Goal: Information Seeking & Learning: Check status

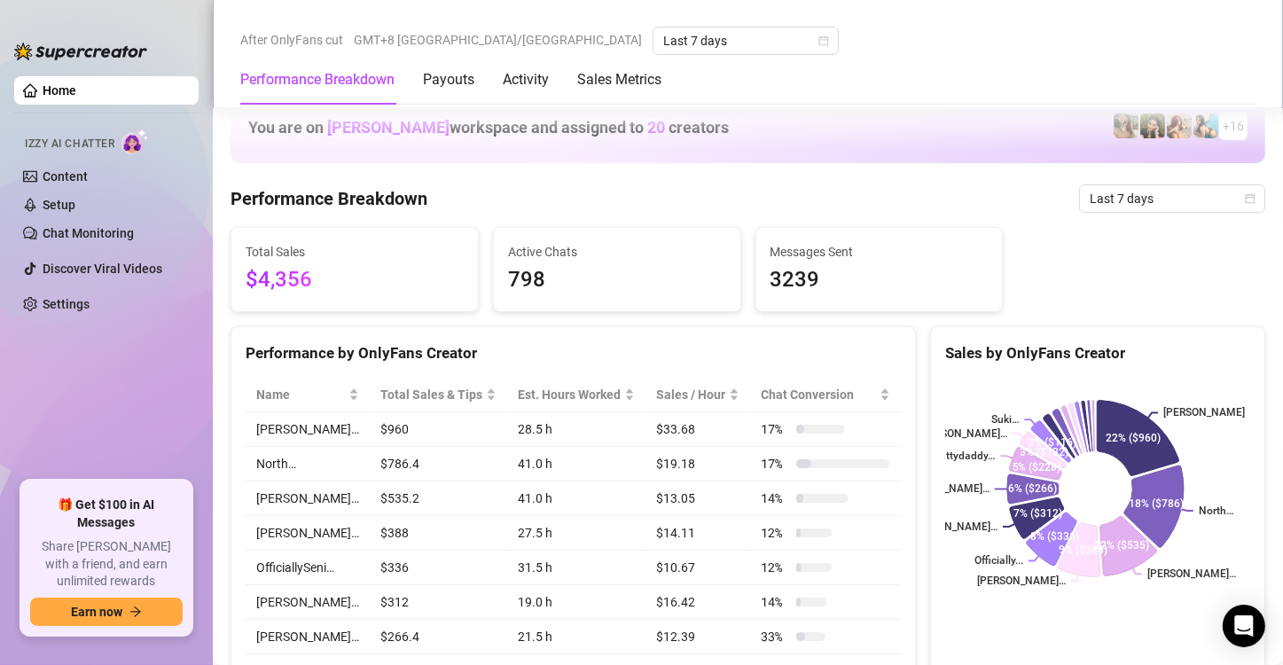
scroll to position [532, 0]
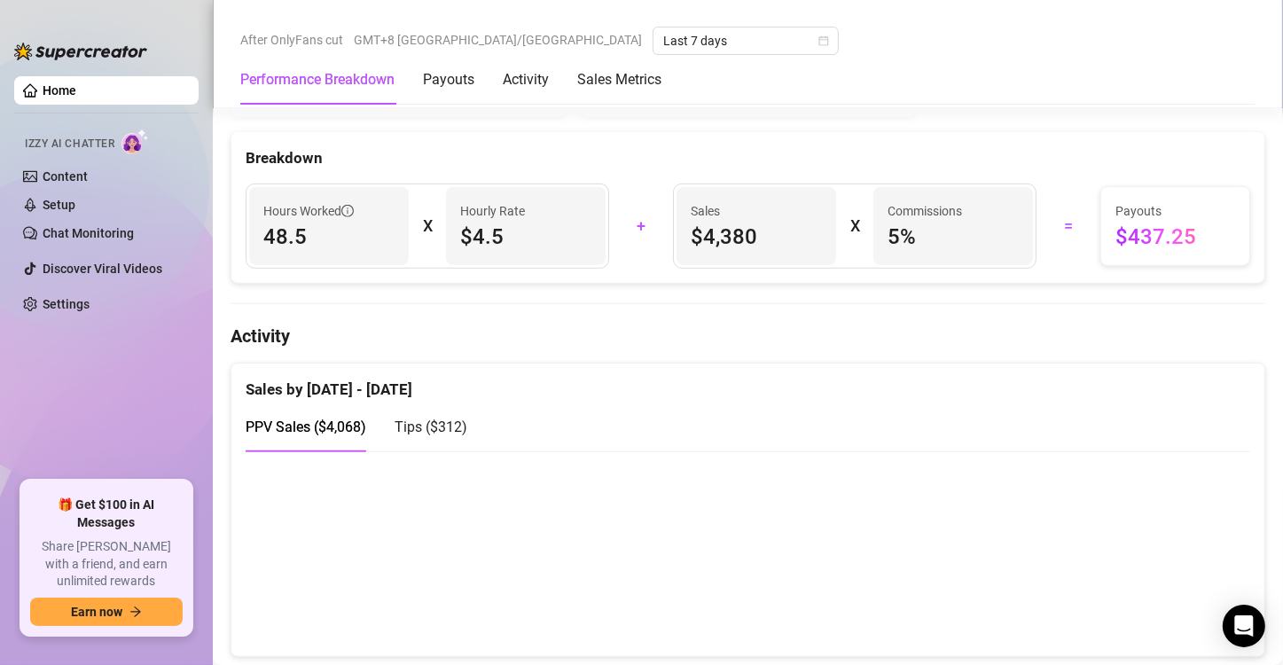
scroll to position [1153, 0]
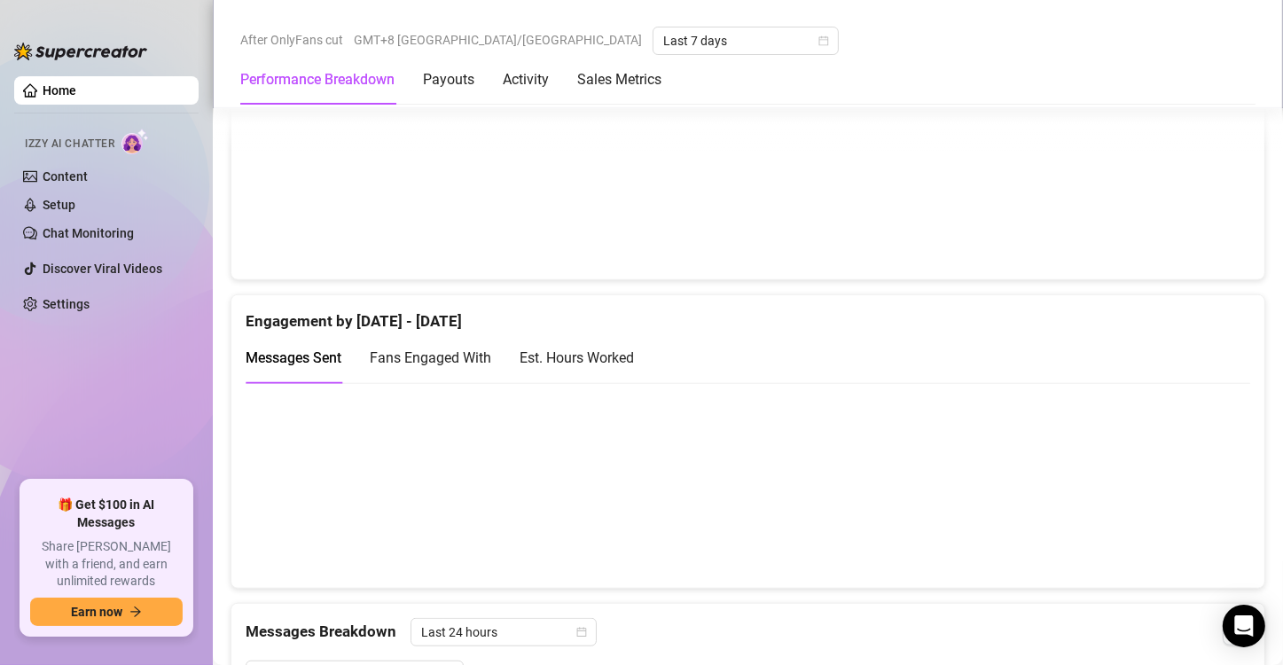
scroll to position [1153, 0]
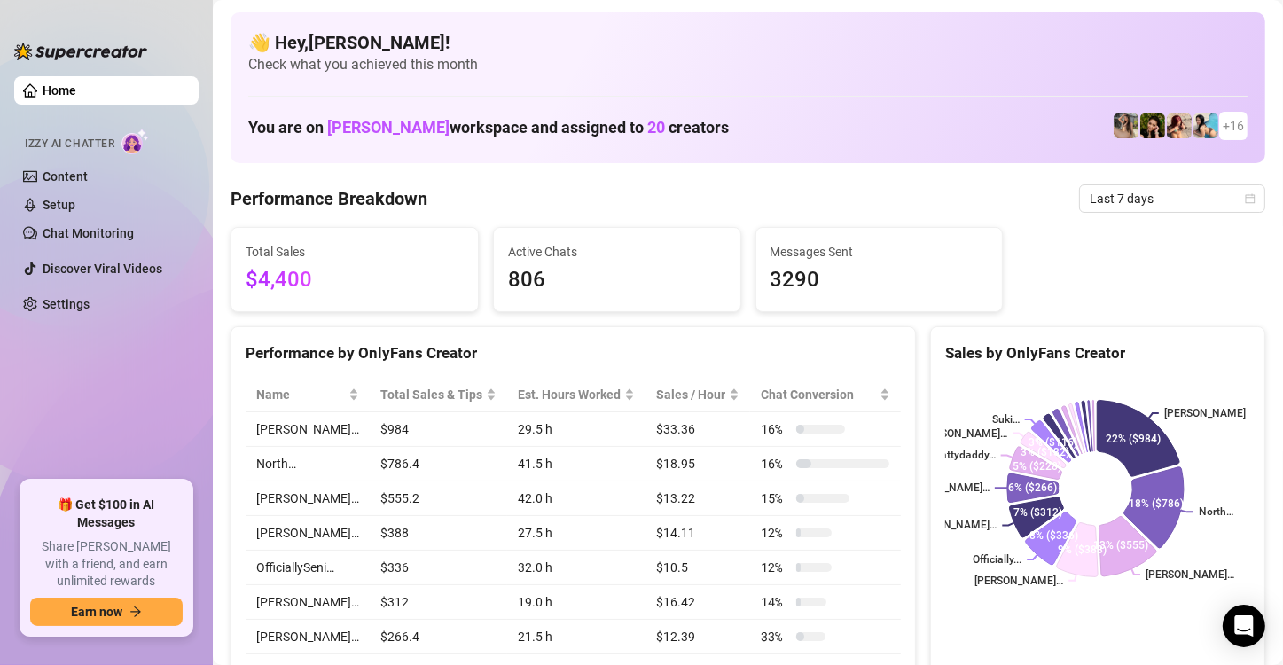
click at [1228, 270] on div "Total Sales $4,400 Active Chats 806 Messages Sent 3290" at bounding box center [747, 269] width 1049 height 85
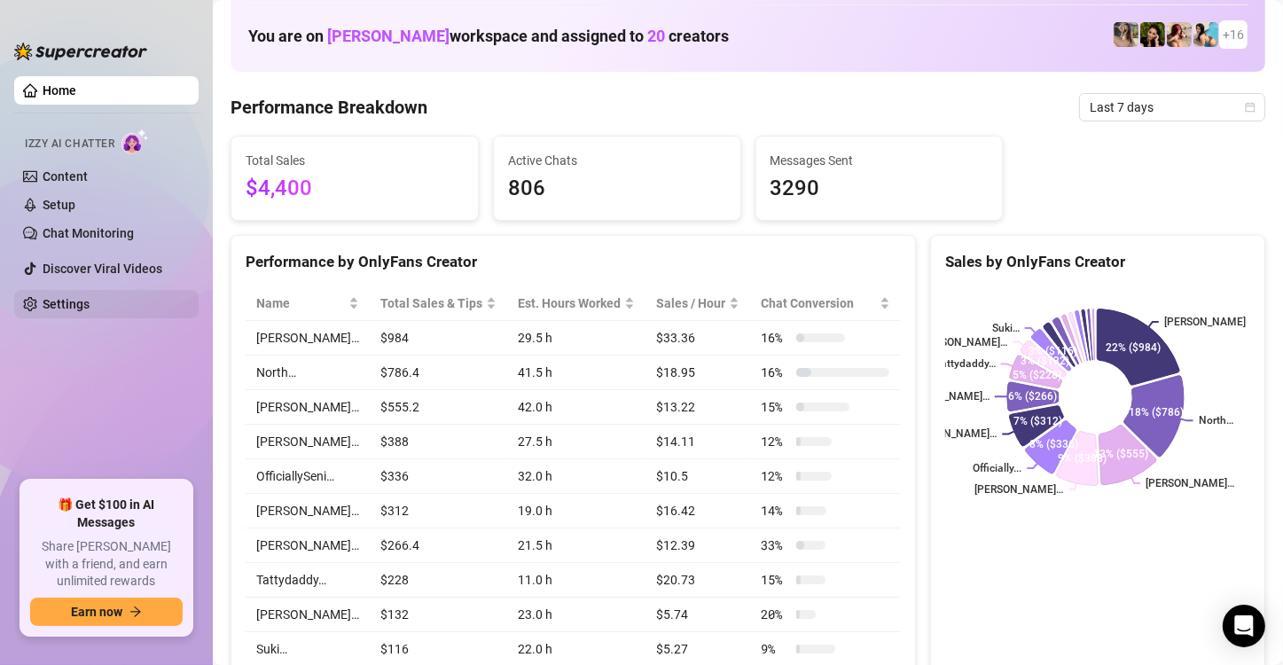
scroll to position [89, 0]
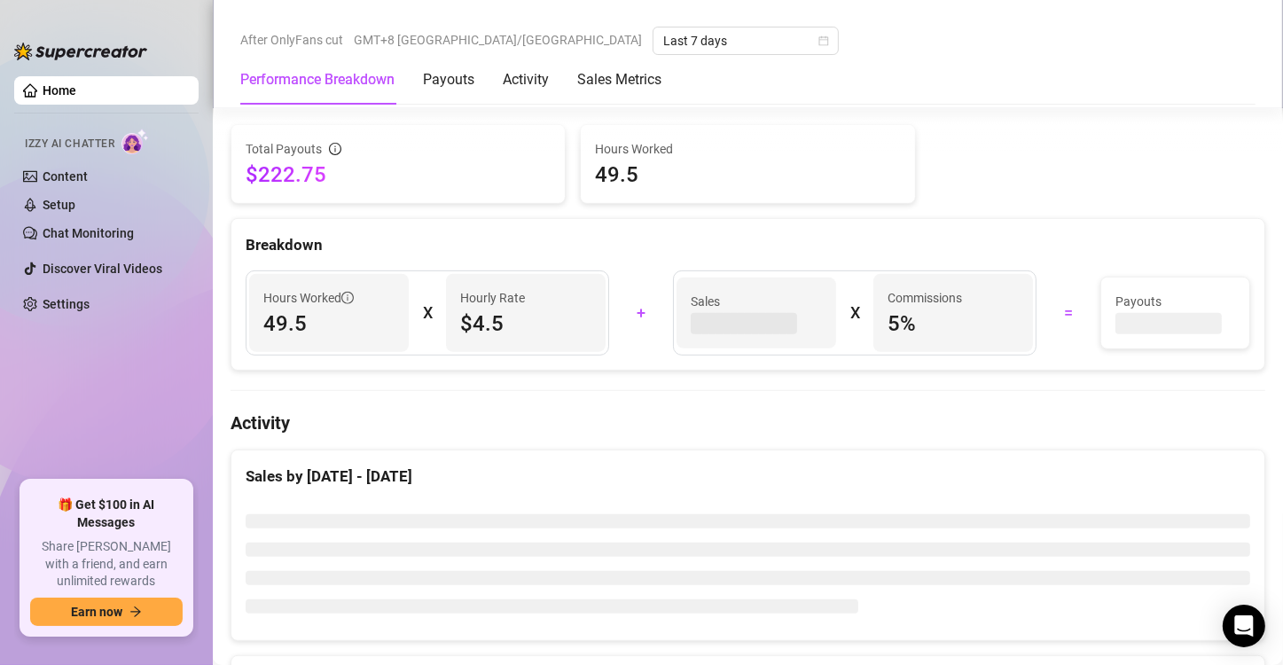
scroll to position [621, 0]
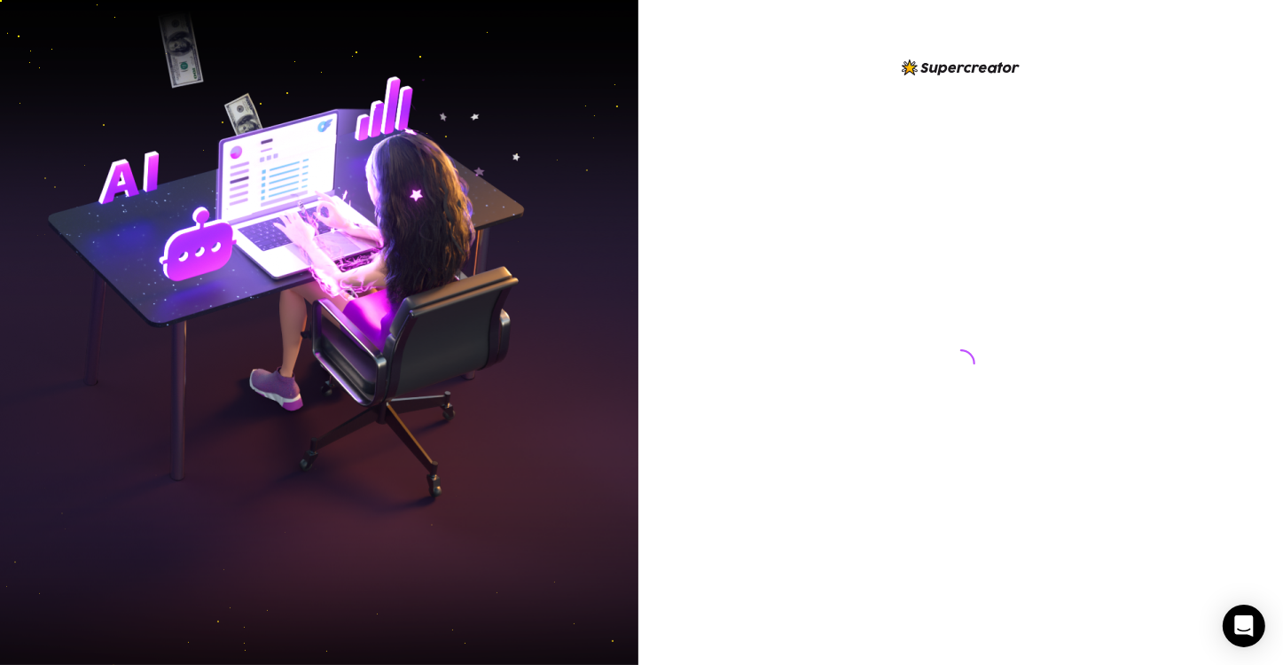
click at [43, 141] on img at bounding box center [319, 333] width 638 height 801
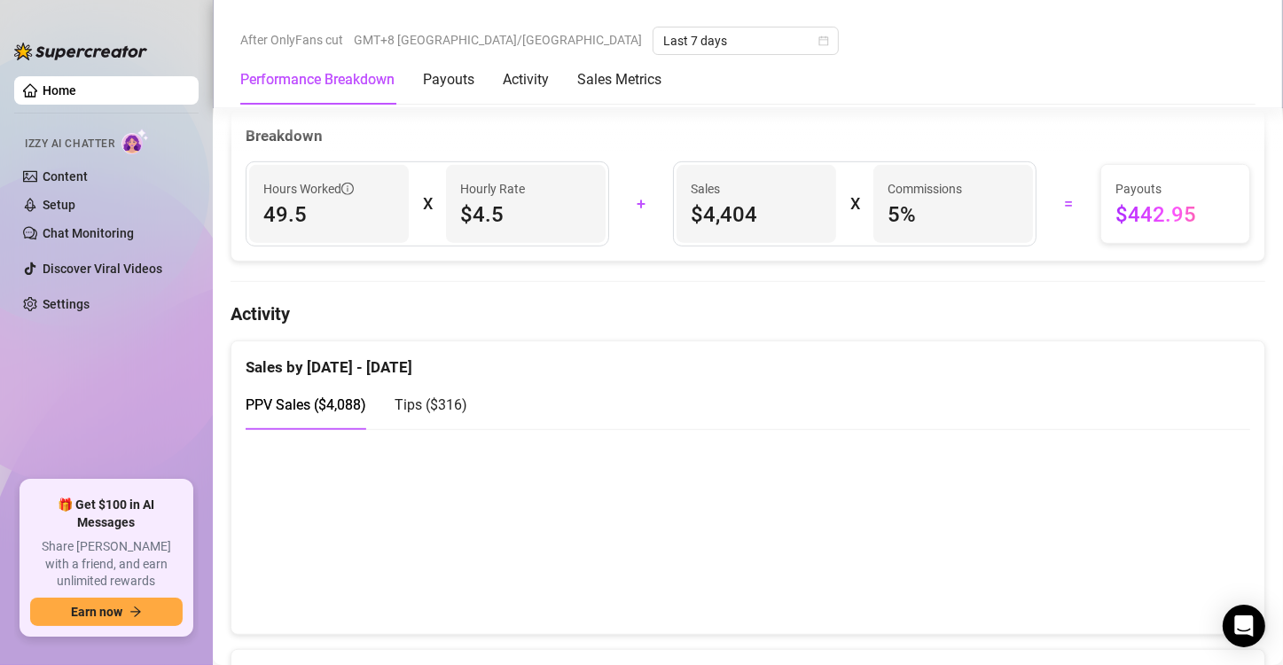
scroll to position [1048, 0]
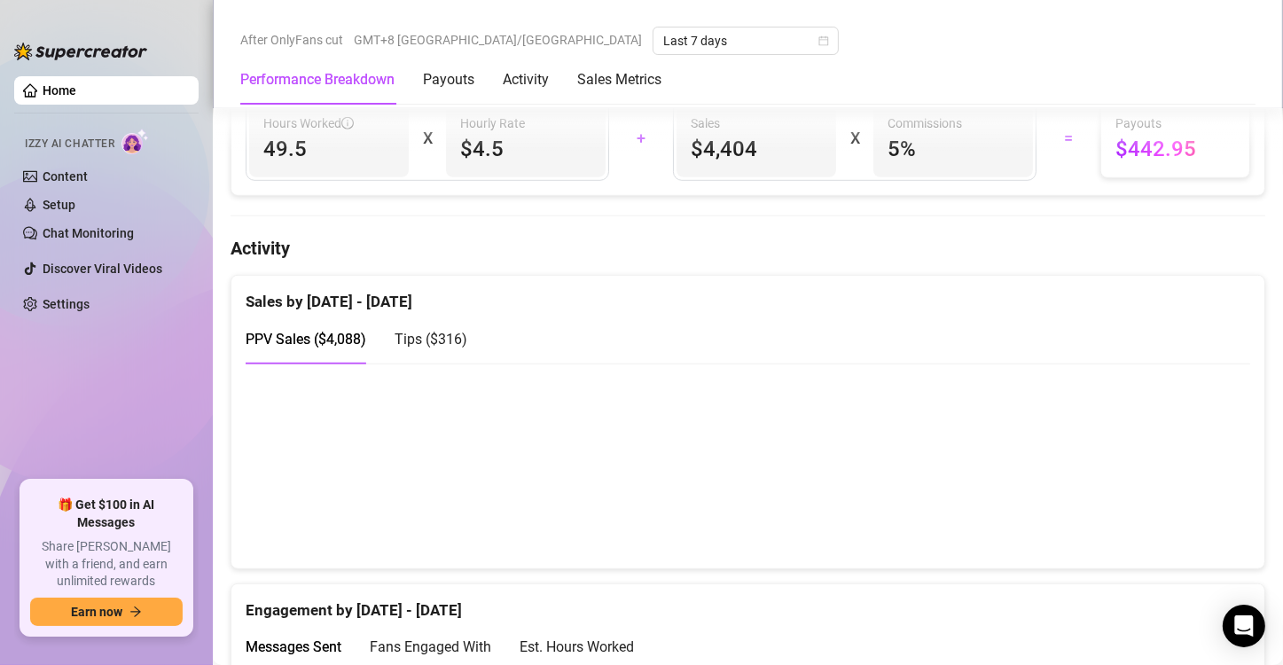
scroll to position [975, 0]
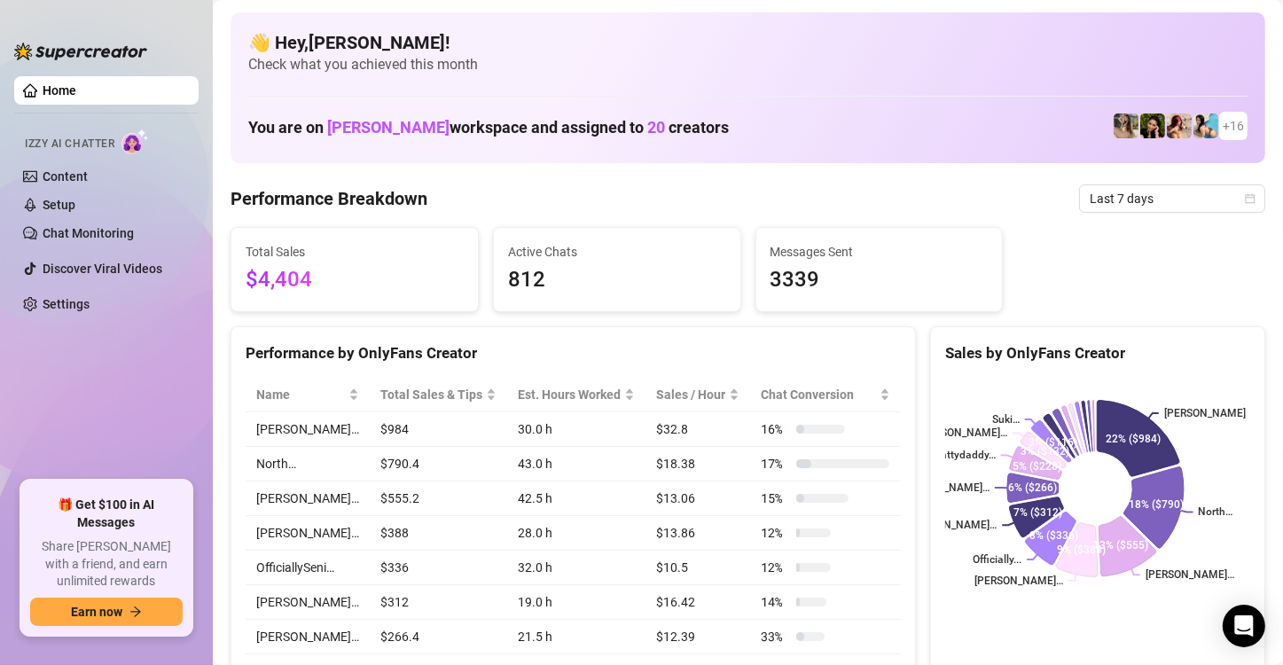
click at [35, 368] on ul "Home Izzy AI Chatter Content Setup Chat Monitoring Discover Viral Videos Settin…" at bounding box center [106, 271] width 184 height 404
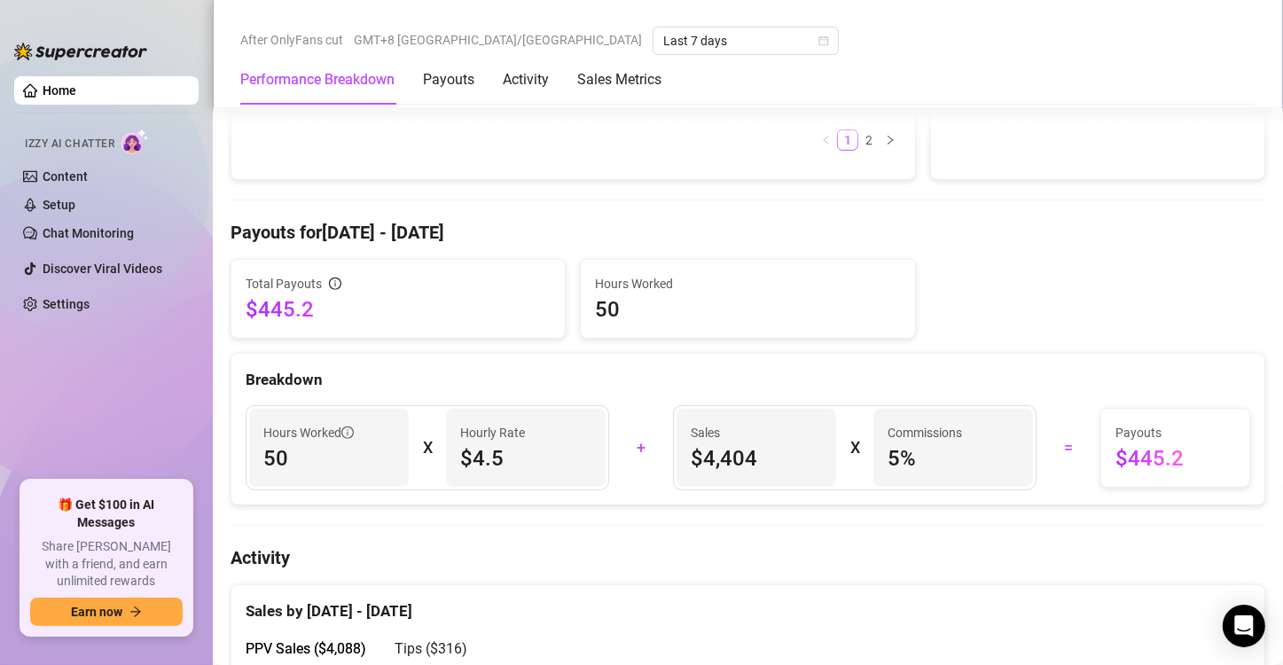
scroll to position [975, 0]
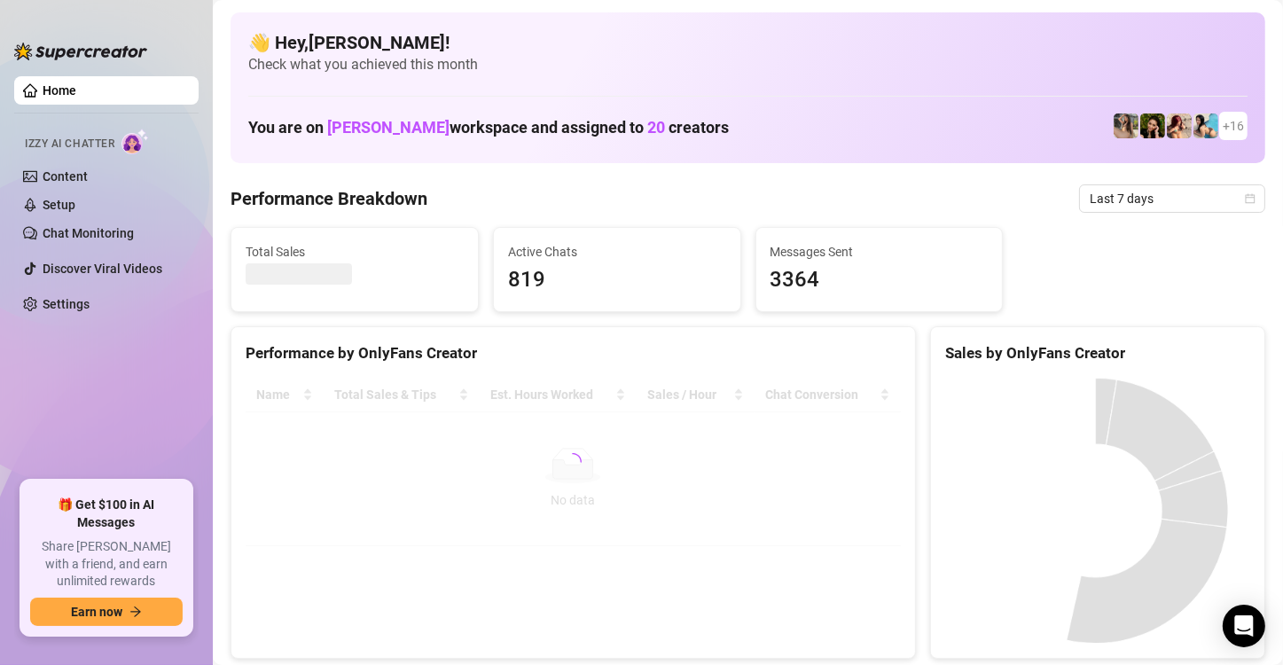
click at [1244, 234] on div "Total Sales Active Chats 819 Messages Sent 3364" at bounding box center [747, 269] width 1049 height 85
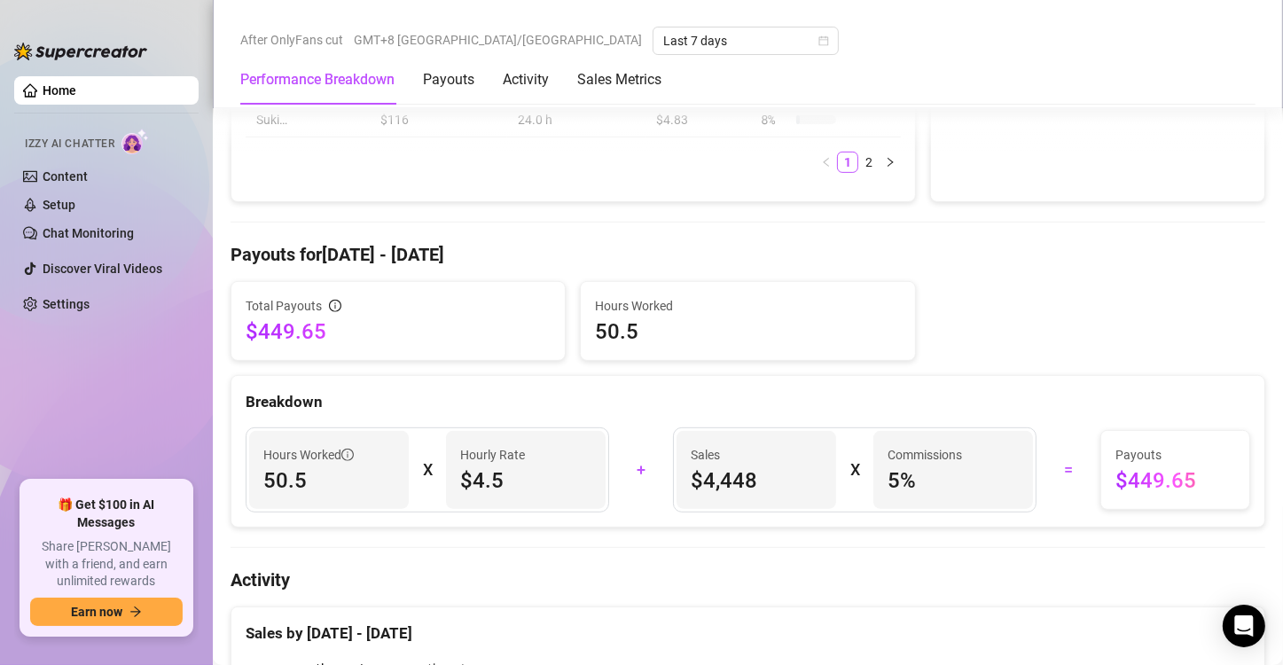
scroll to position [1153, 0]
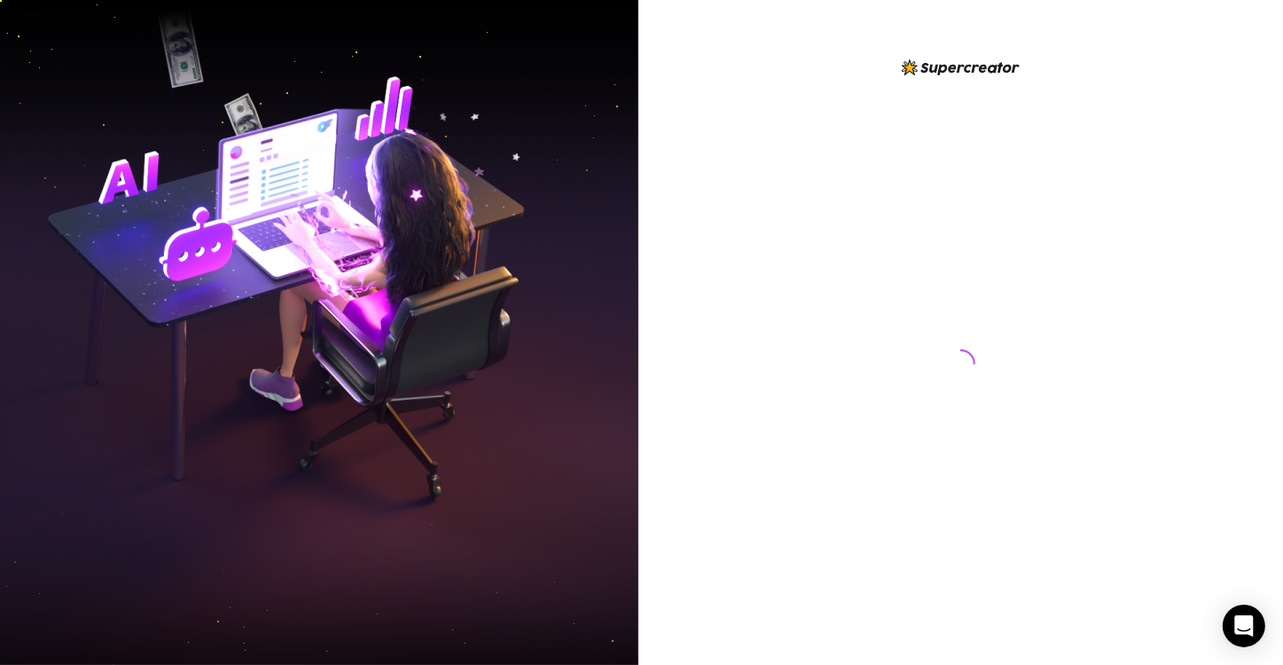
click at [238, 94] on img at bounding box center [319, 333] width 638 height 801
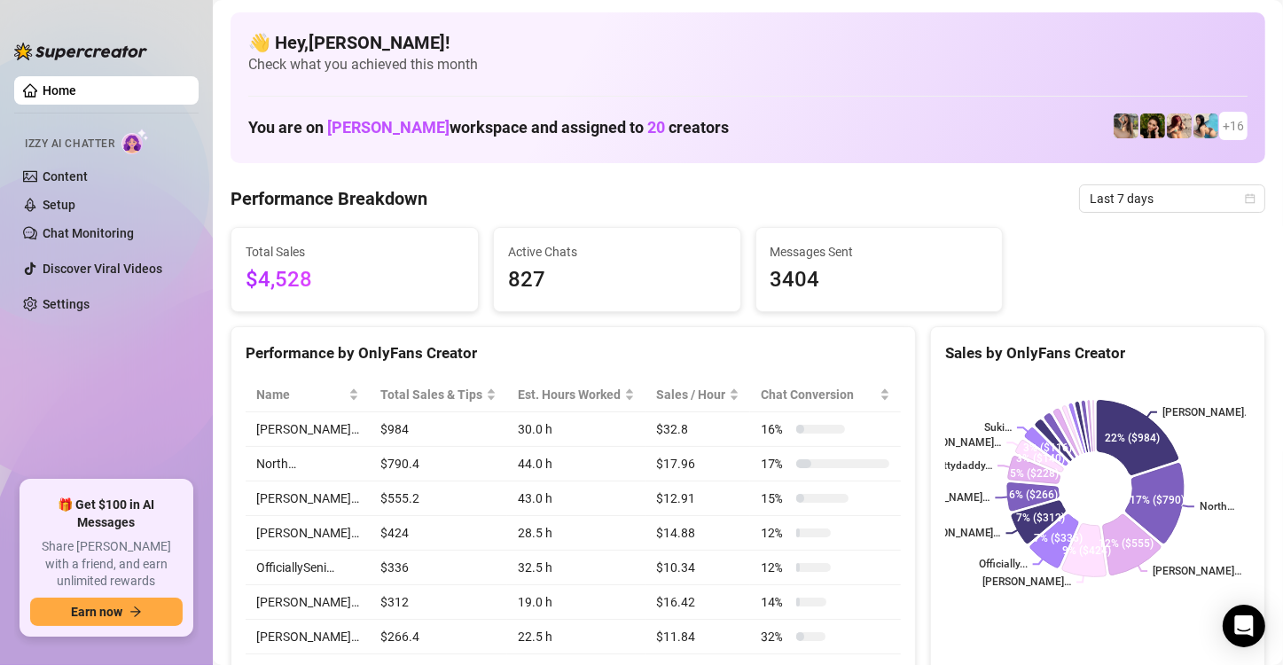
click at [1223, 356] on div "Sales by OnlyFans Creator" at bounding box center [1097, 353] width 305 height 24
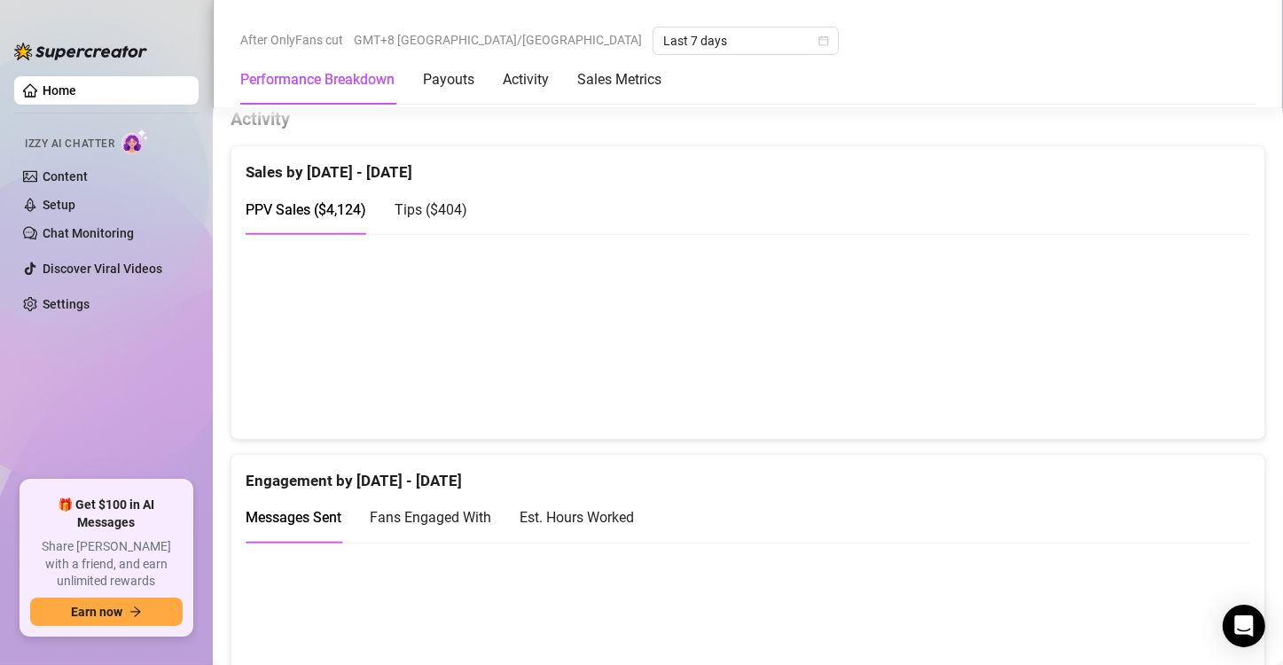
scroll to position [975, 0]
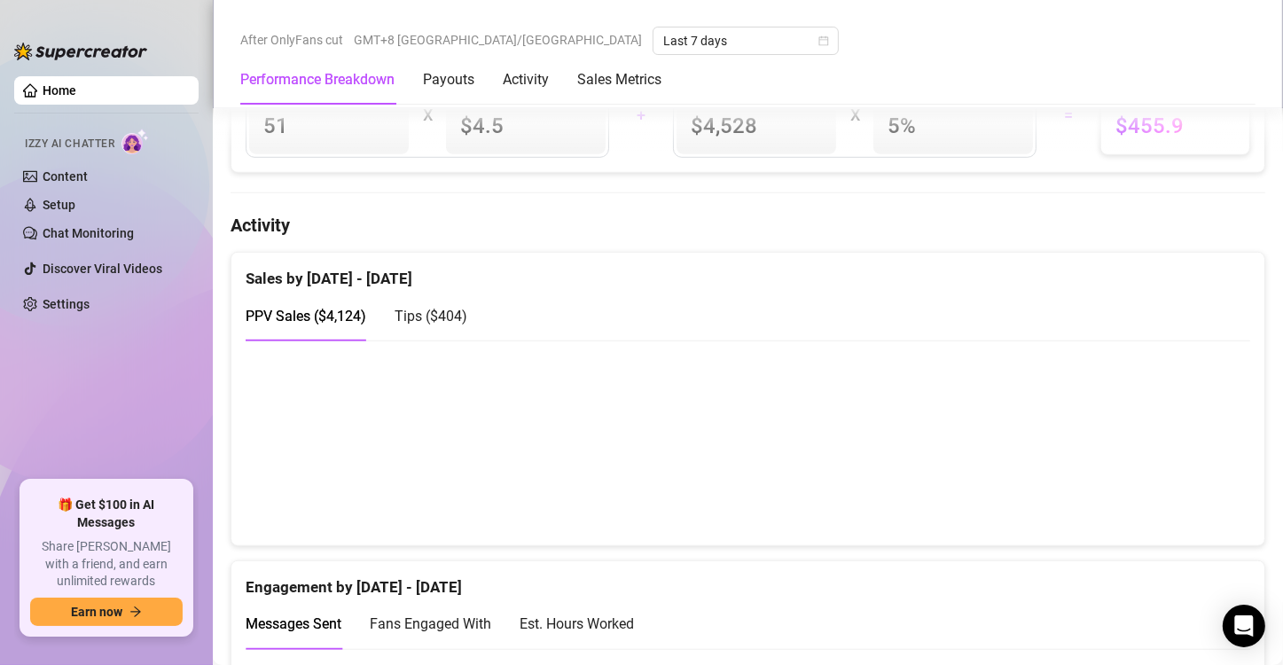
click at [446, 308] on span "Tips ( $404 )" at bounding box center [431, 316] width 73 height 17
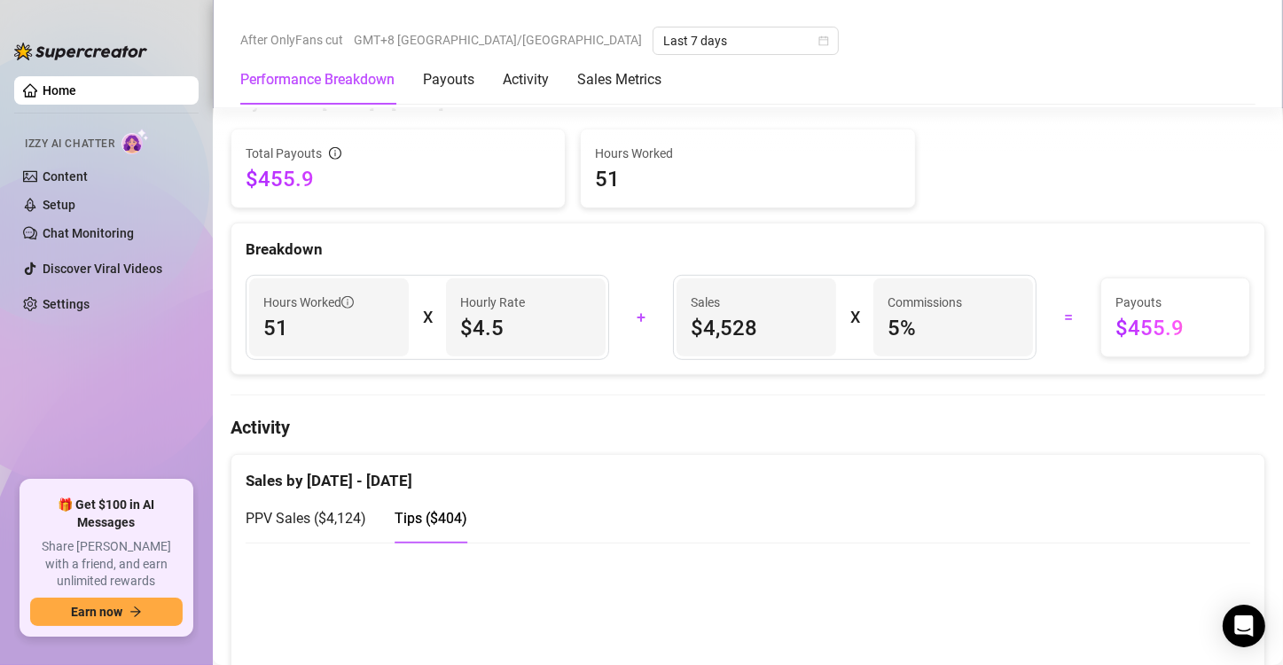
scroll to position [887, 0]
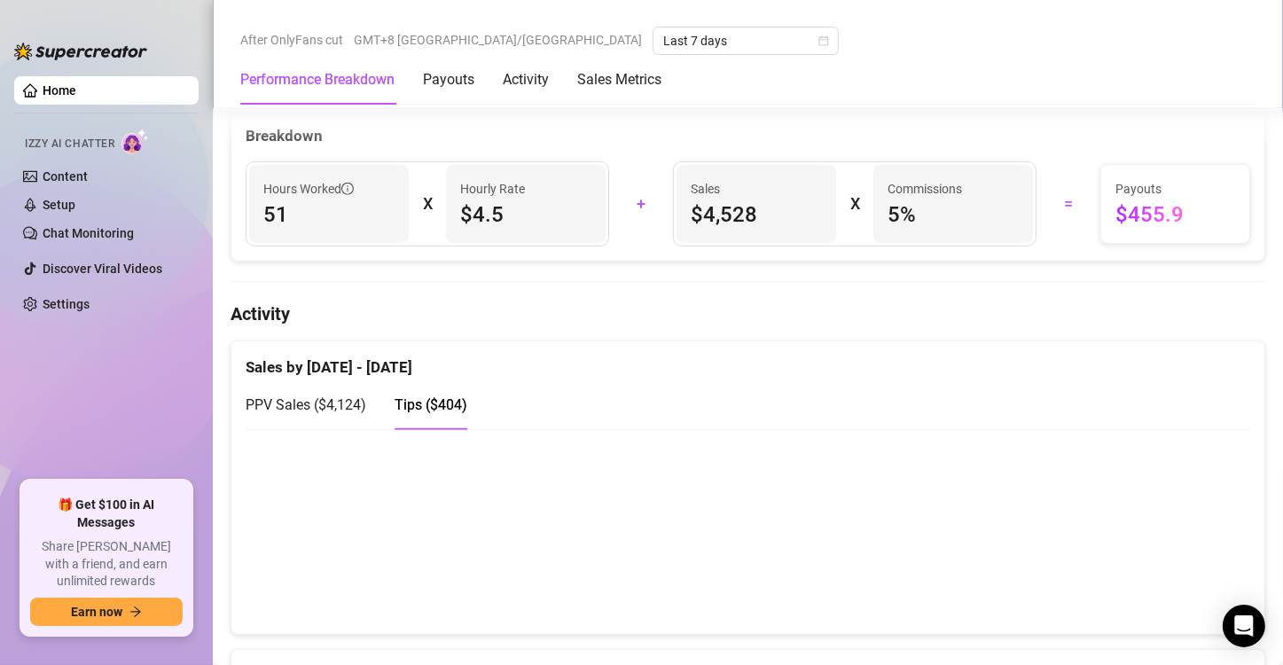
drag, startPoint x: 301, startPoint y: 403, endPoint x: 329, endPoint y: 403, distance: 28.4
click at [301, 402] on span "PPV Sales ( $4,124 )" at bounding box center [306, 404] width 121 height 17
click at [468, 404] on div "PPV Sales ( $4,124 ) Tips ( $404 )" at bounding box center [748, 405] width 1005 height 51
click at [450, 397] on span "Tips ( $404 )" at bounding box center [431, 404] width 73 height 17
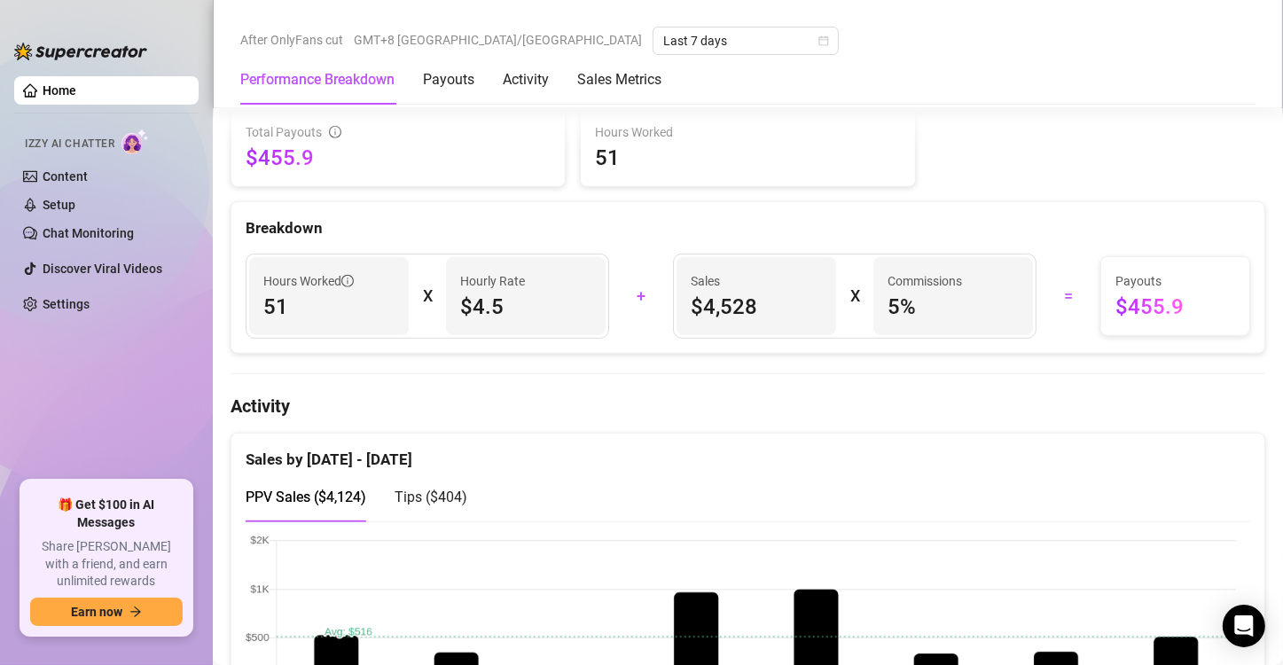
scroll to position [798, 0]
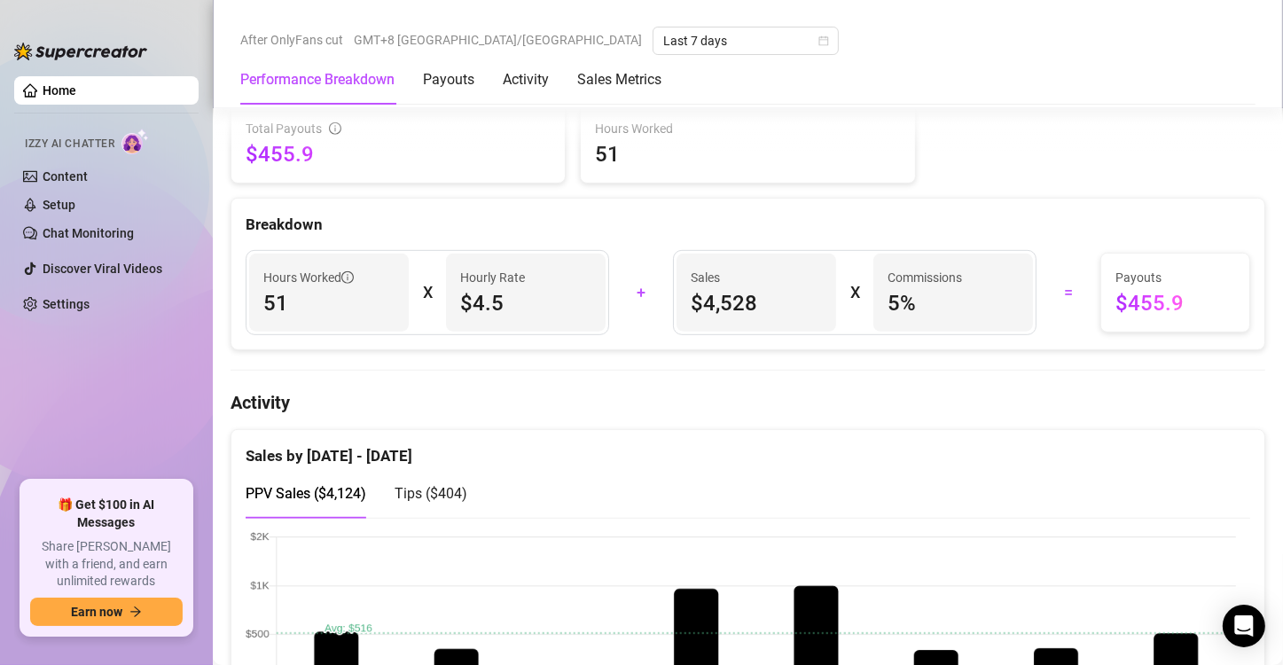
click at [440, 486] on span "Tips ( $404 )" at bounding box center [431, 493] width 73 height 17
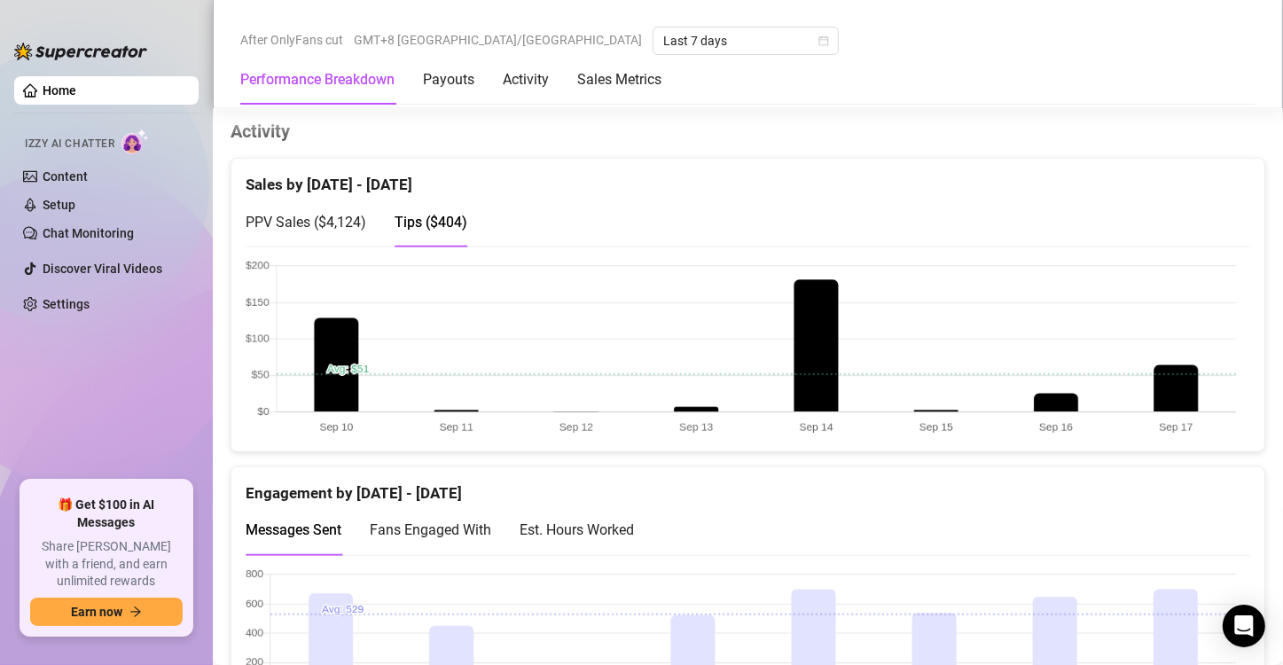
scroll to position [1064, 0]
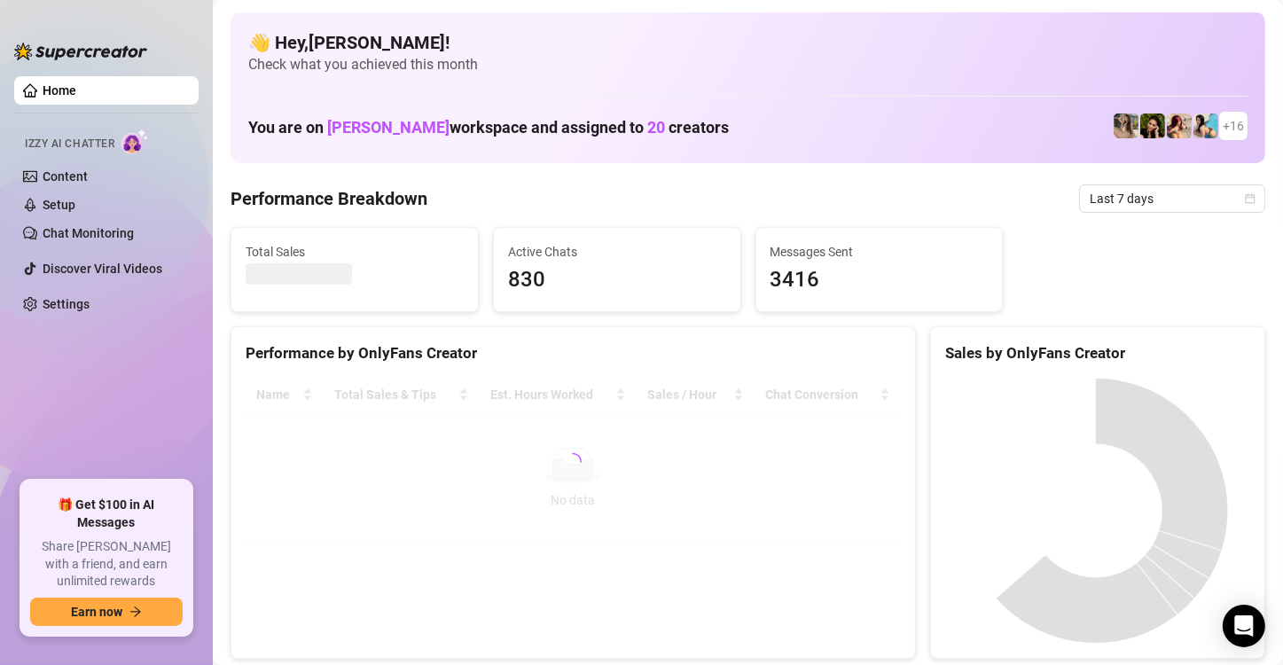
click at [996, 151] on div "👋 Hey, Anne margarett rodriguez ! Check what you achieved this month You are on…" at bounding box center [748, 87] width 1035 height 151
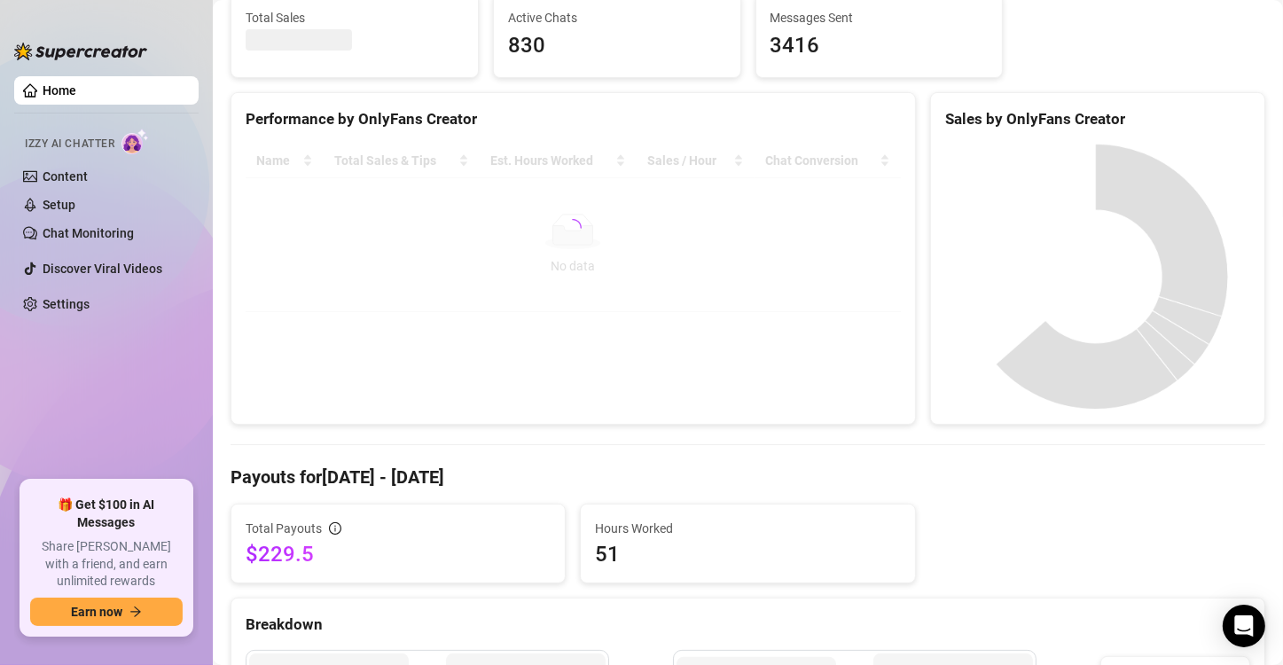
scroll to position [266, 0]
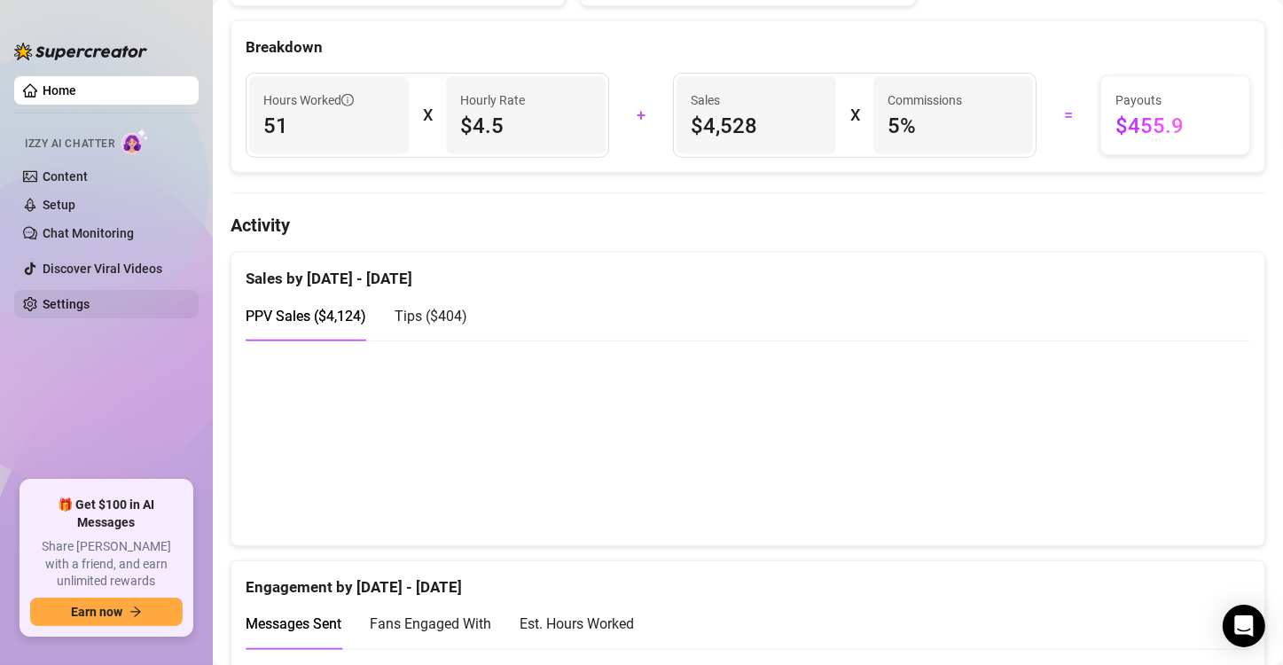
scroll to position [266, 0]
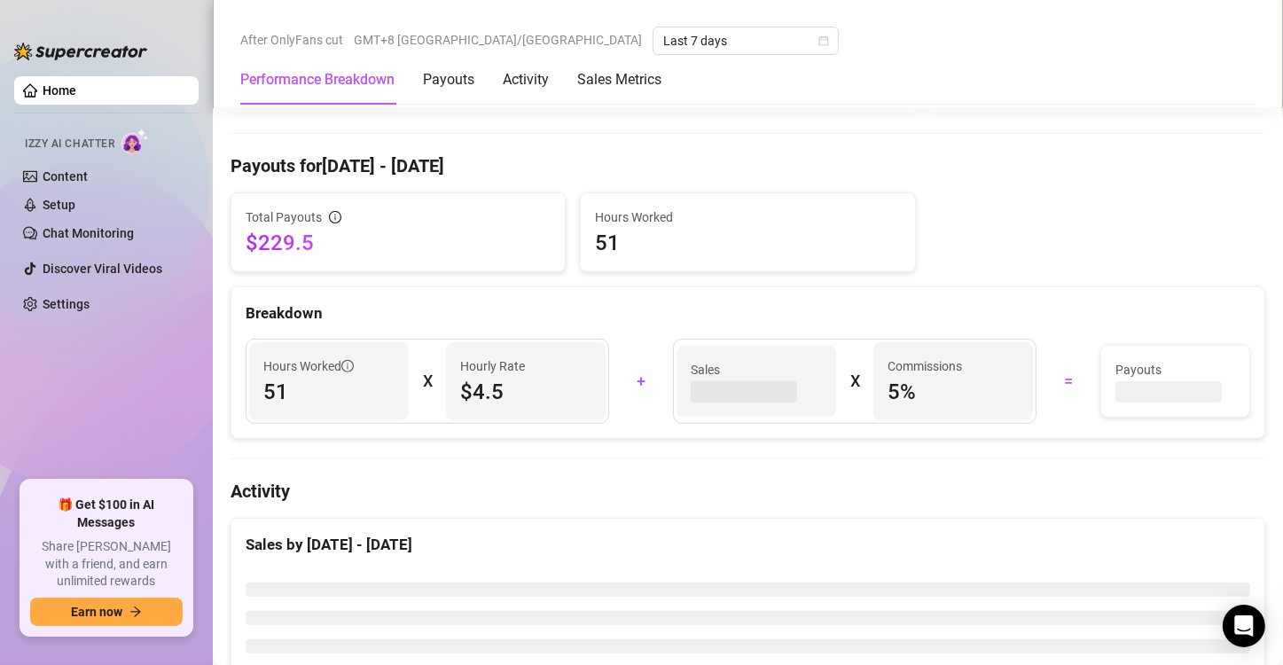
scroll to position [798, 0]
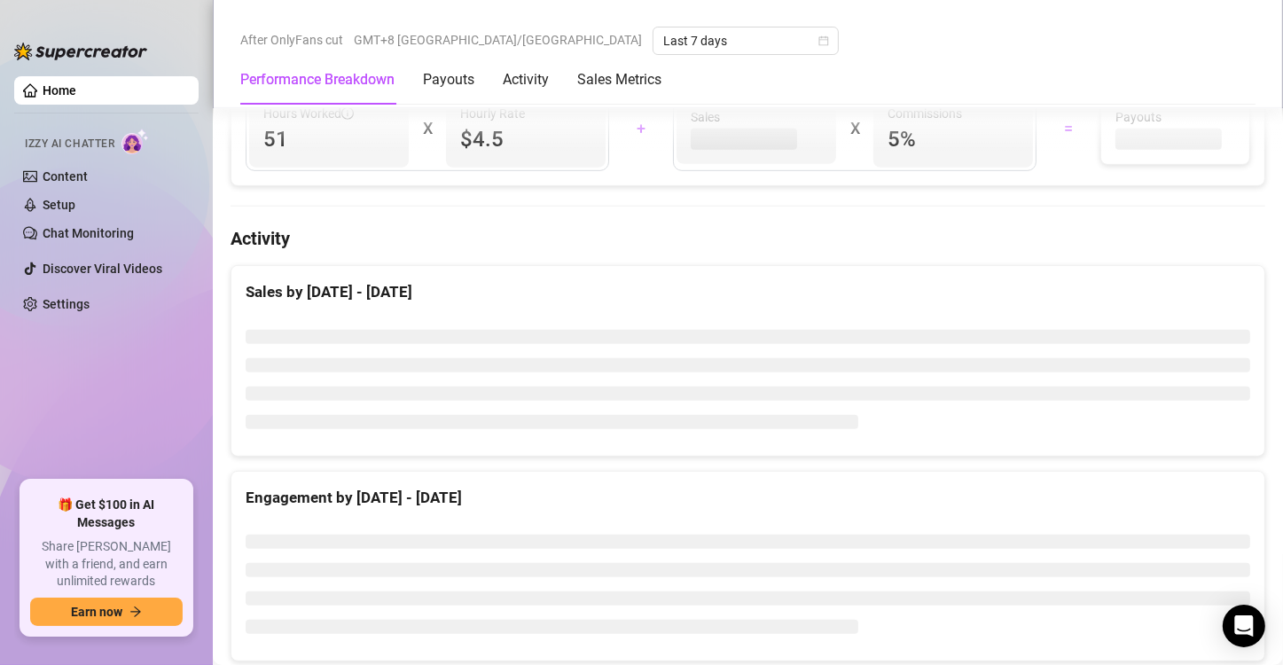
click at [1232, 446] on div at bounding box center [747, 379] width 1033 height 153
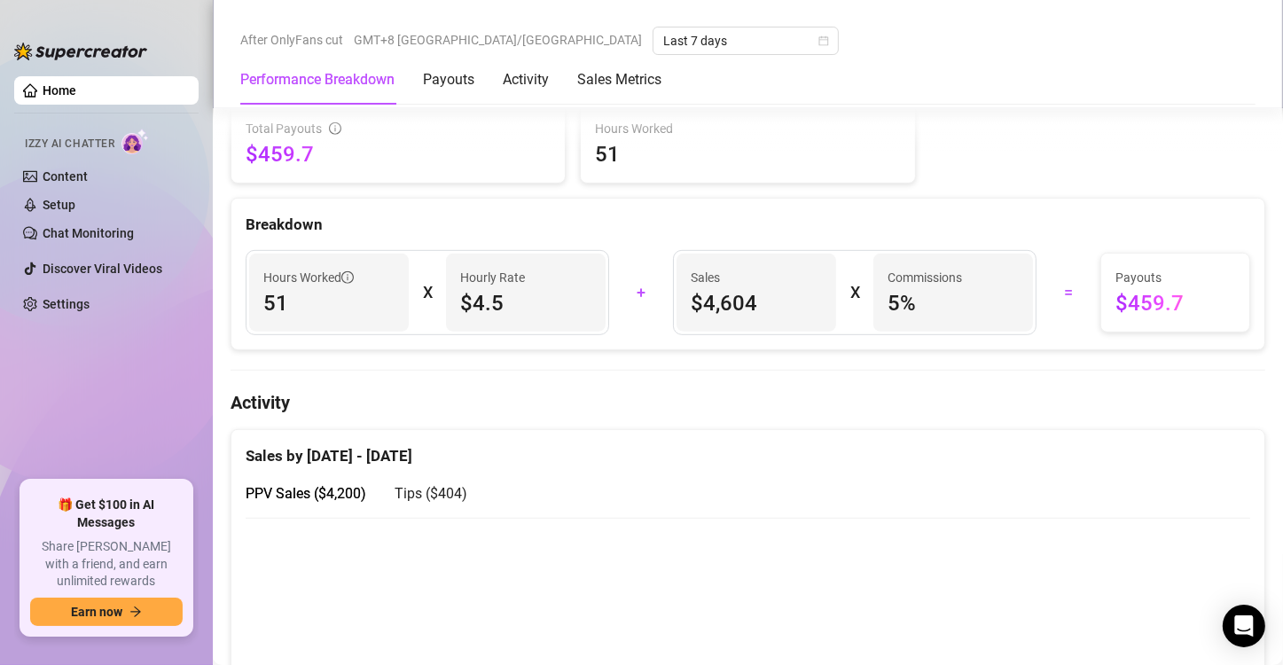
scroll to position [959, 0]
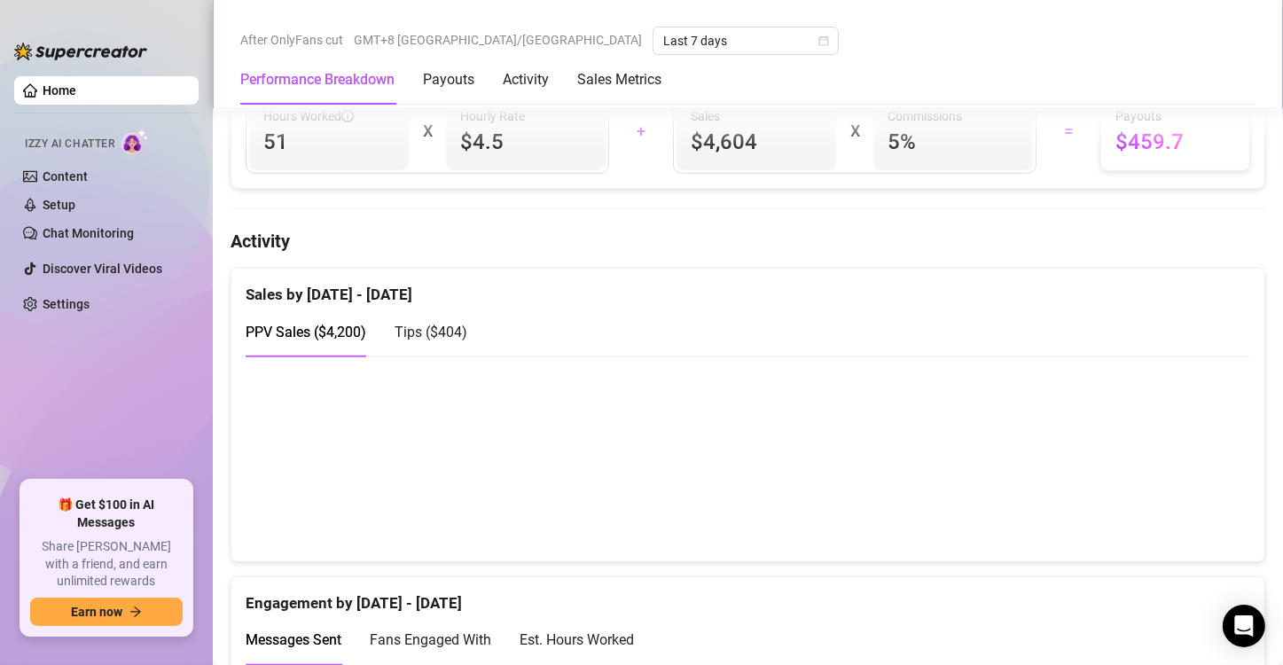
click at [422, 326] on span "Tips ( $404 )" at bounding box center [431, 332] width 73 height 17
click at [325, 330] on span "PPV Sales ( $4,200 )" at bounding box center [306, 332] width 121 height 17
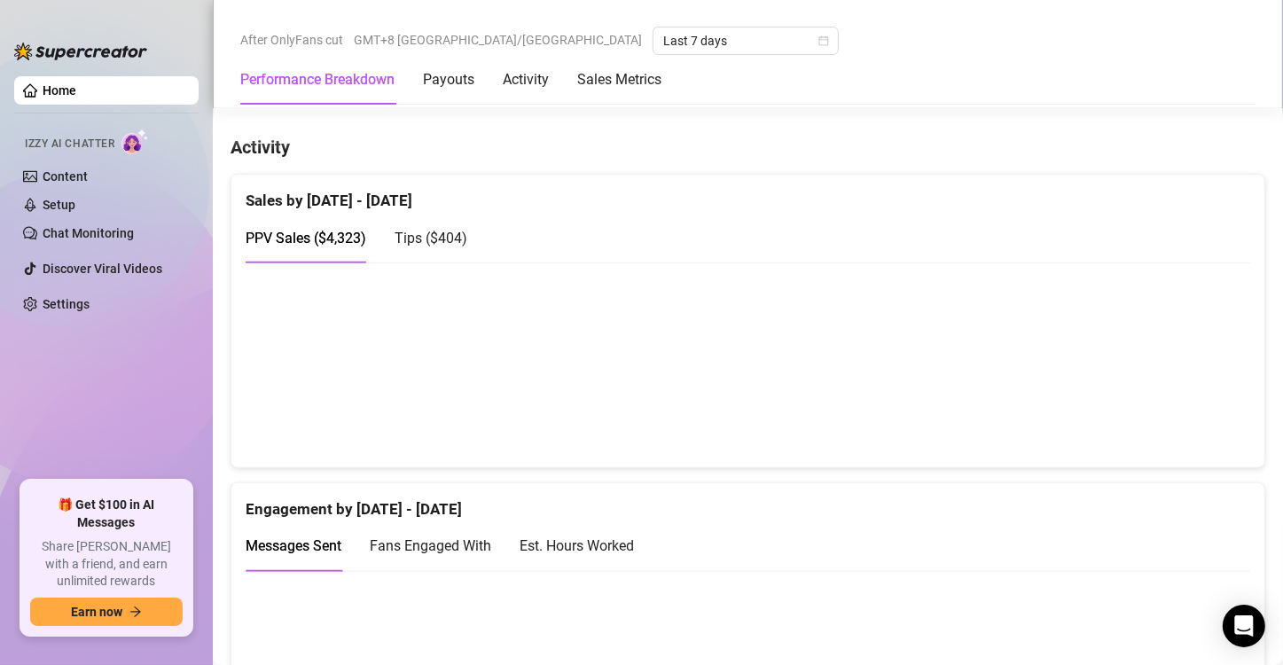
scroll to position [1064, 0]
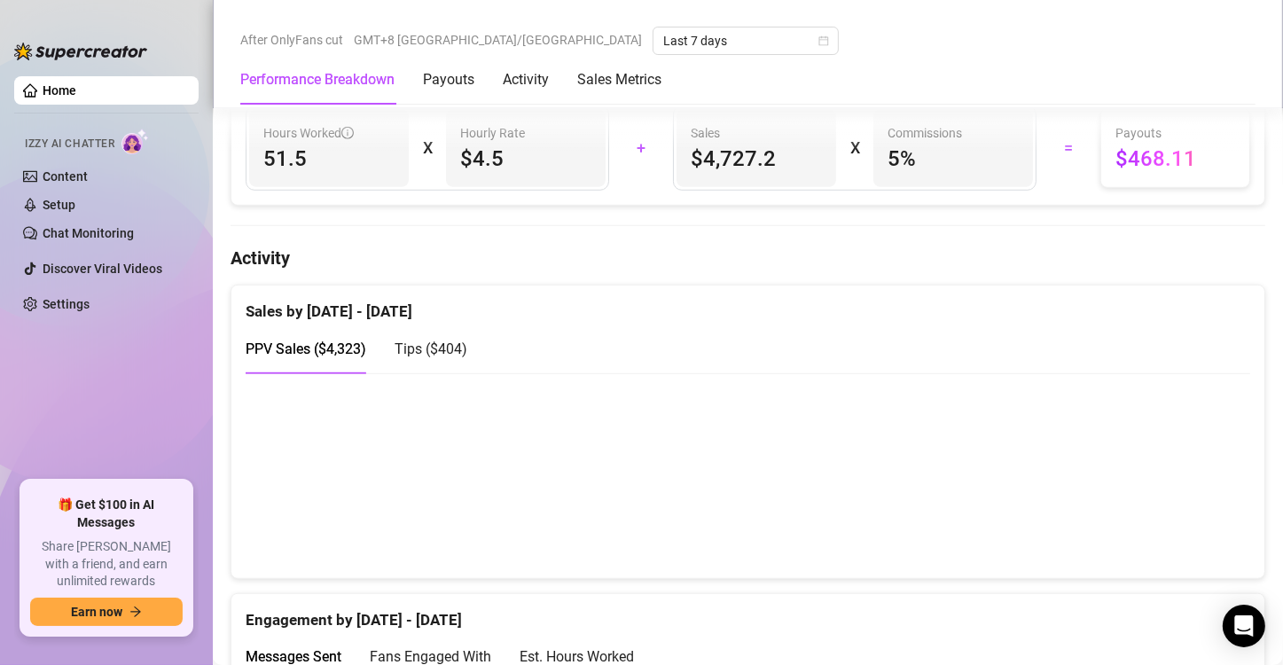
scroll to position [975, 0]
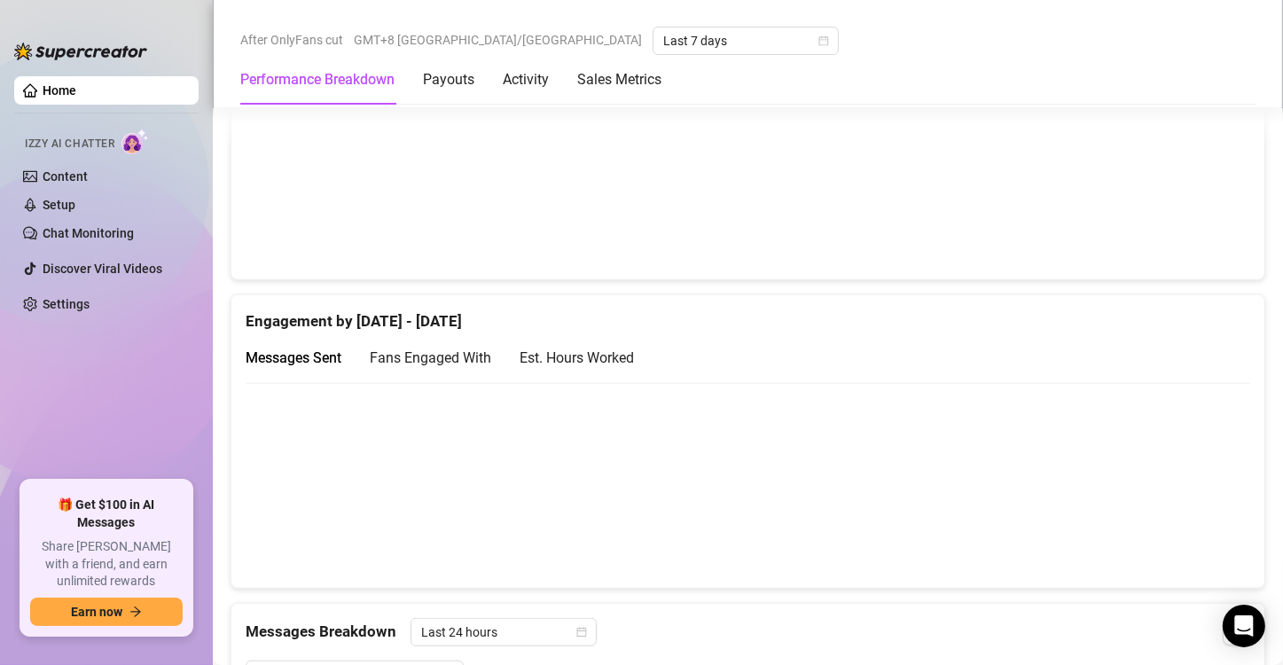
scroll to position [1234, 0]
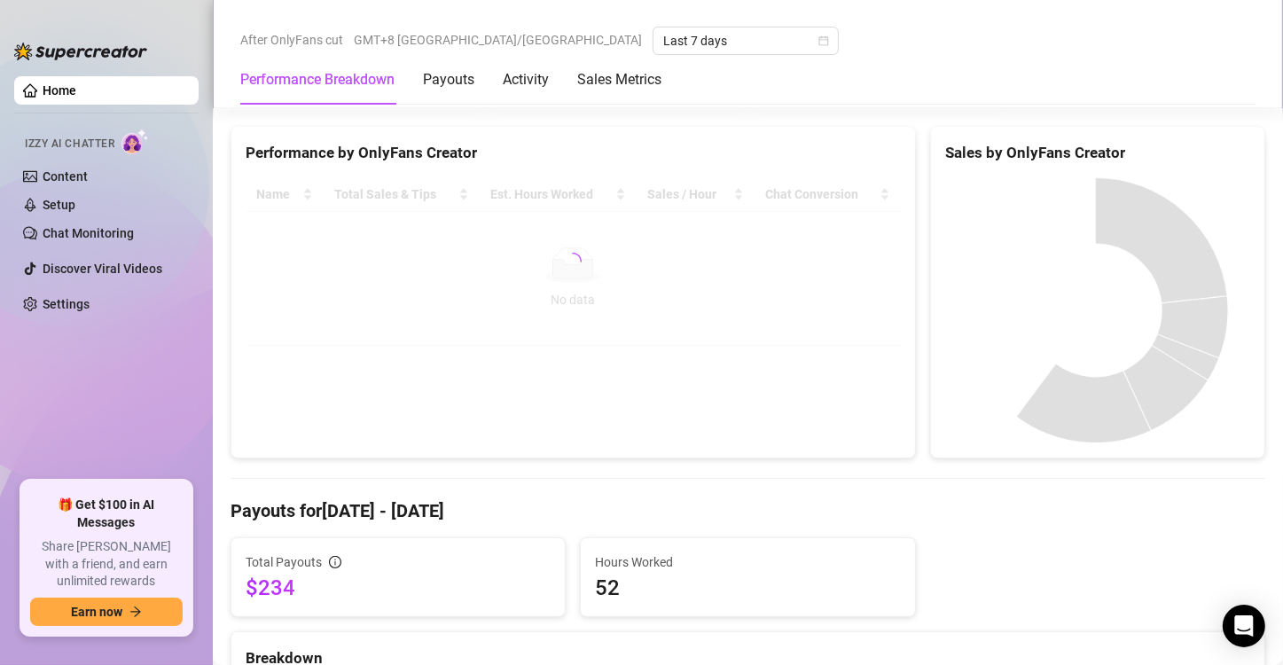
scroll to position [177, 0]
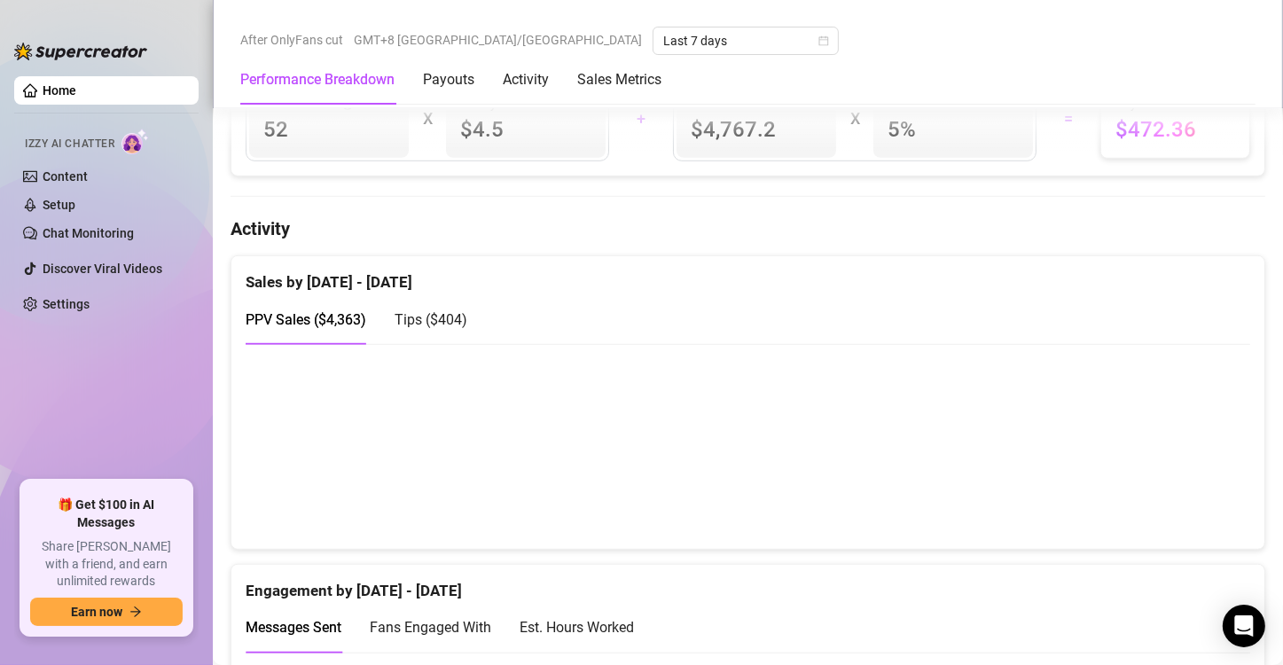
scroll to position [975, 0]
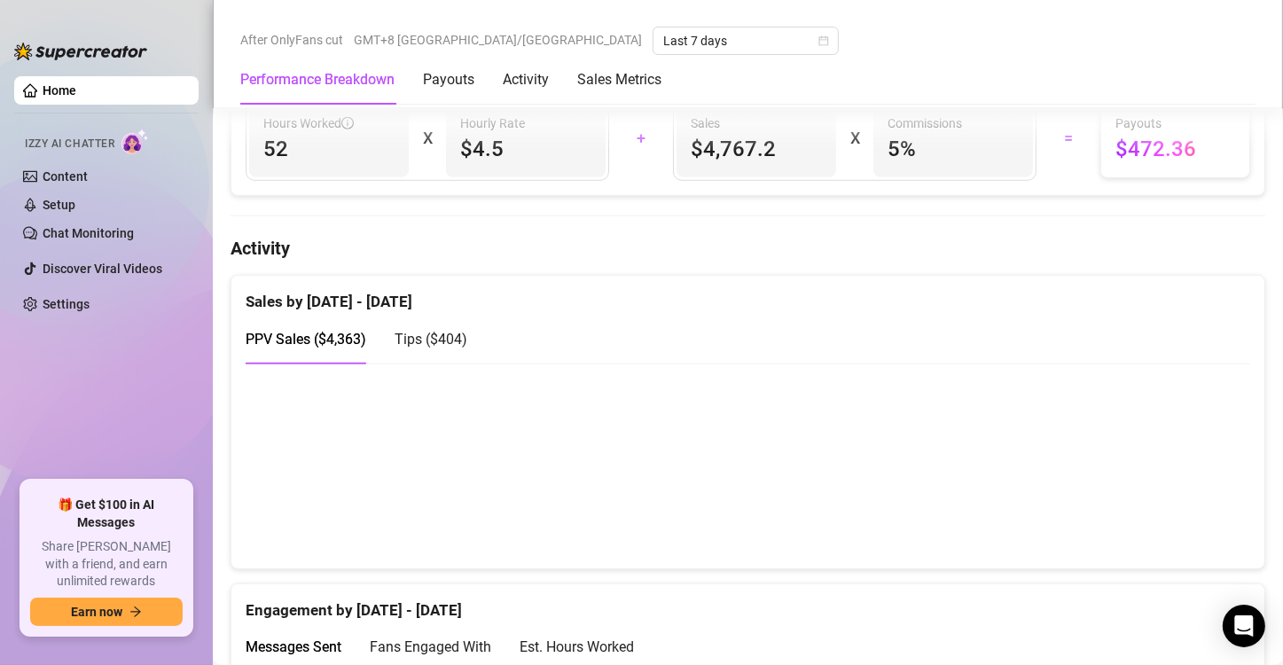
scroll to position [975, 0]
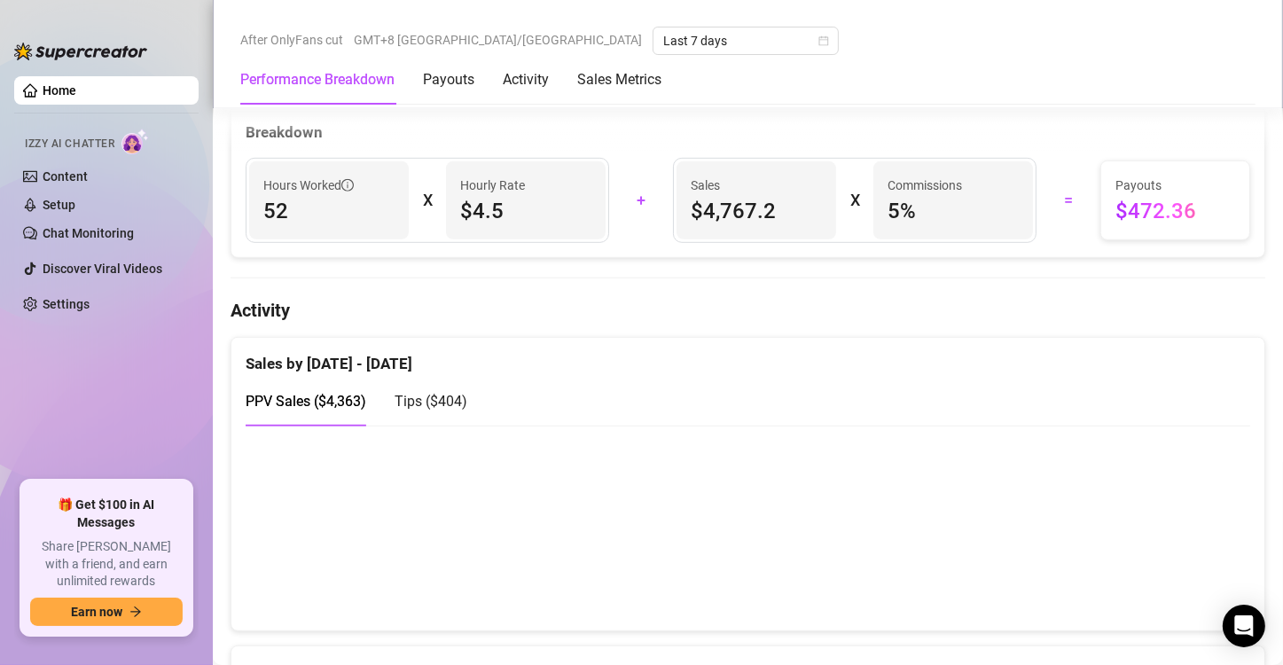
scroll to position [1153, 0]
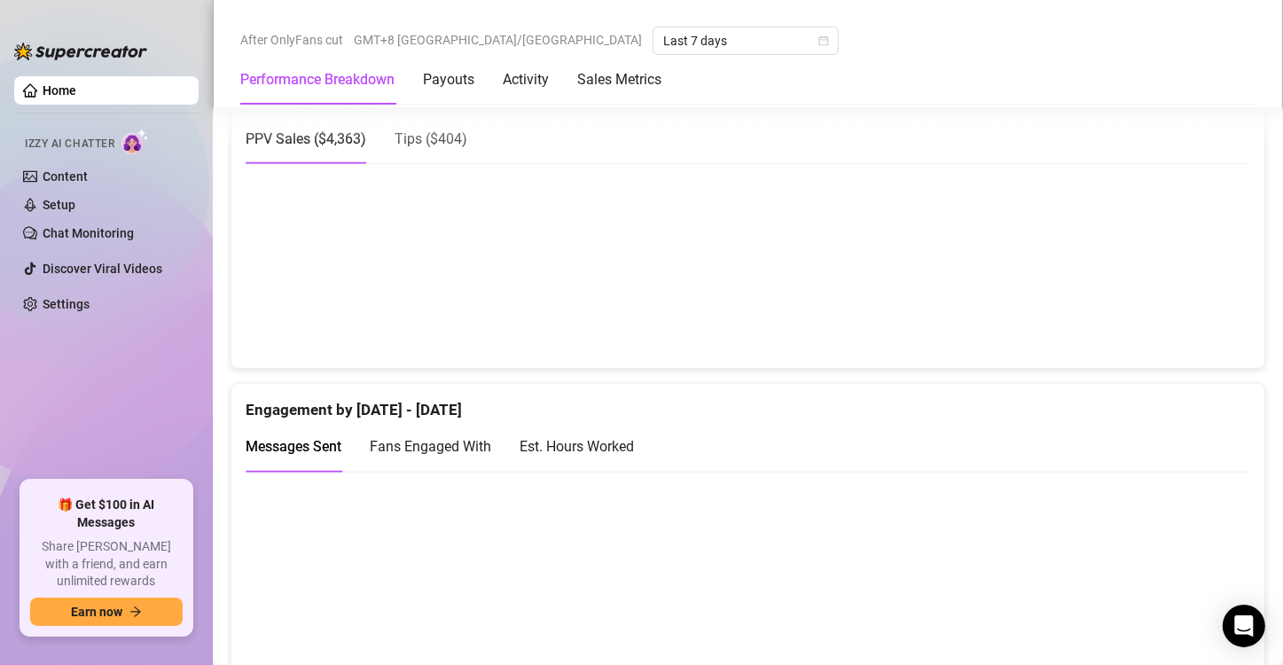
click at [596, 388] on div "Engagement by [DATE] - [DATE]" at bounding box center [748, 403] width 1005 height 38
click at [516, 387] on div "Engagement by [DATE] - [DATE]" at bounding box center [748, 403] width 1005 height 38
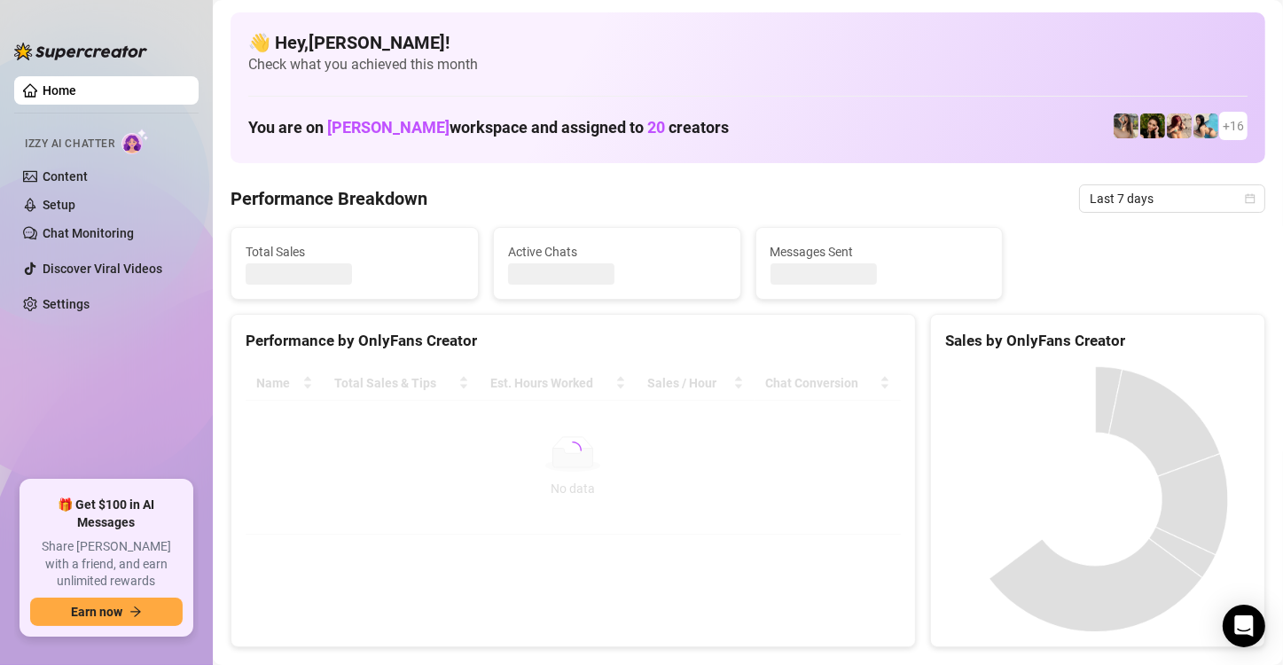
click at [1196, 227] on div "Total Sales Active Chats Messages Sent" at bounding box center [747, 263] width 1049 height 73
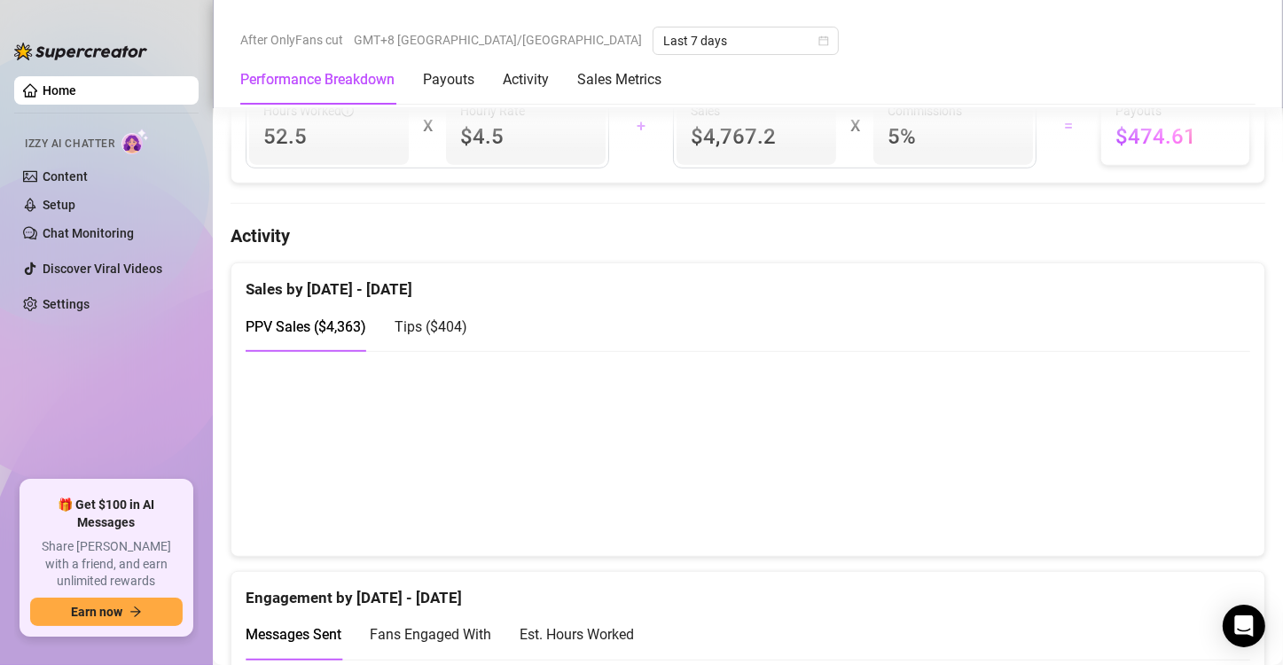
scroll to position [975, 0]
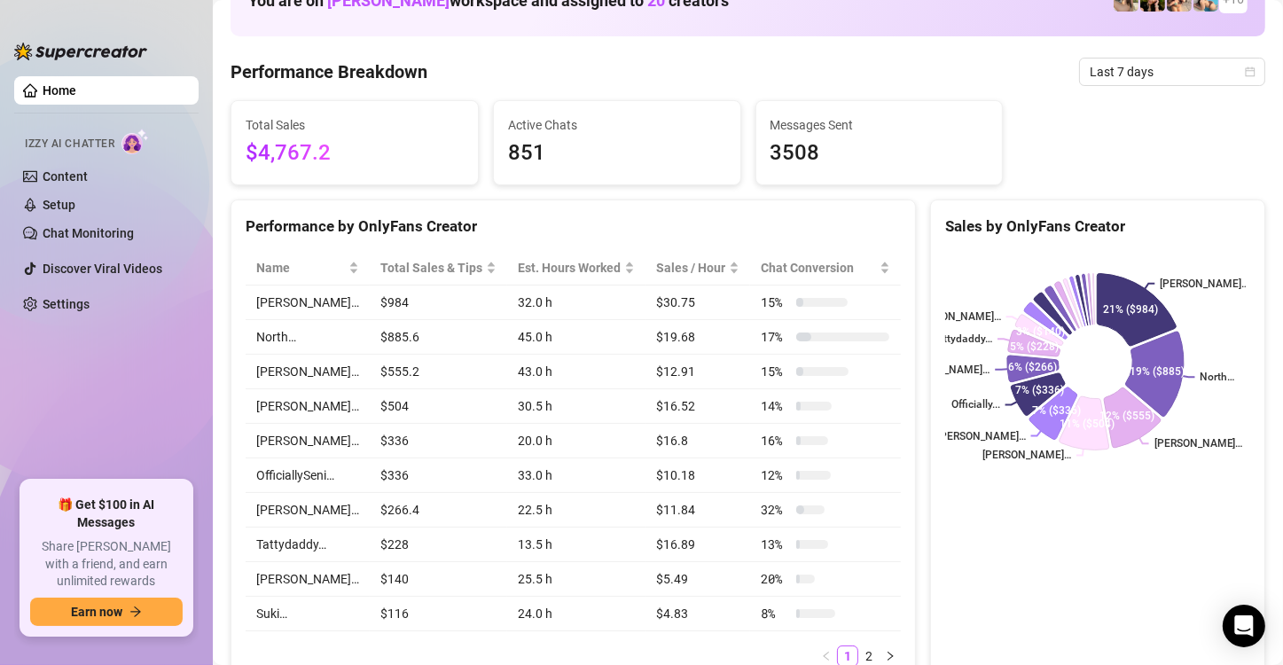
scroll to position [82, 0]
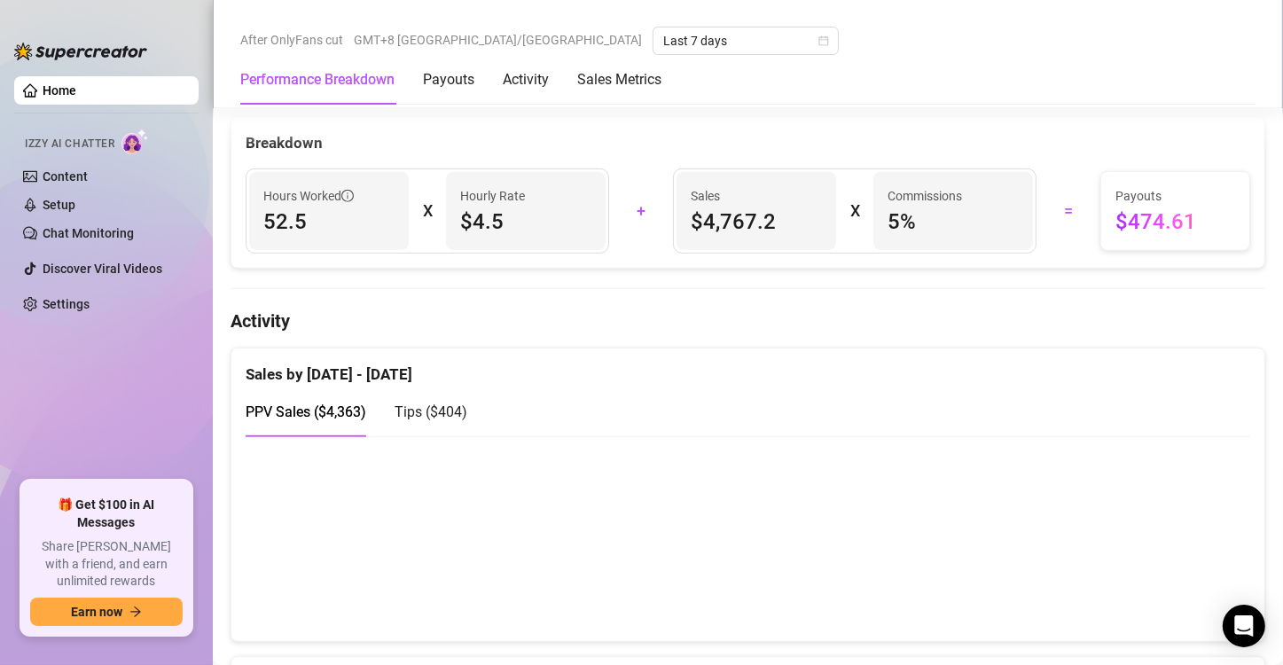
scroll to position [887, 0]
